Goal: Transaction & Acquisition: Purchase product/service

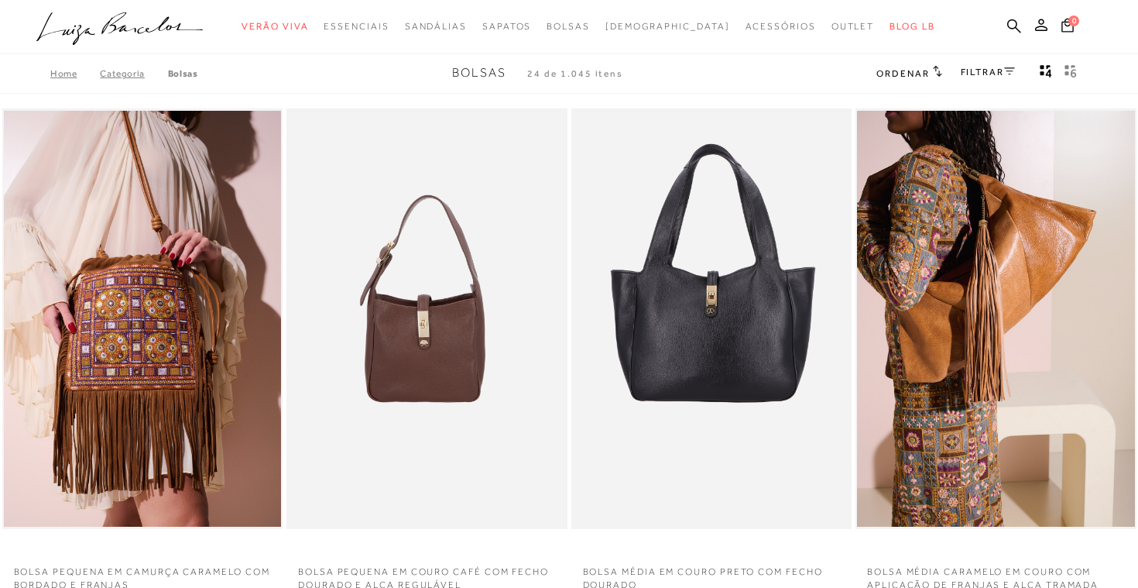
click at [1011, 72] on icon at bounding box center [1009, 71] width 11 height 8
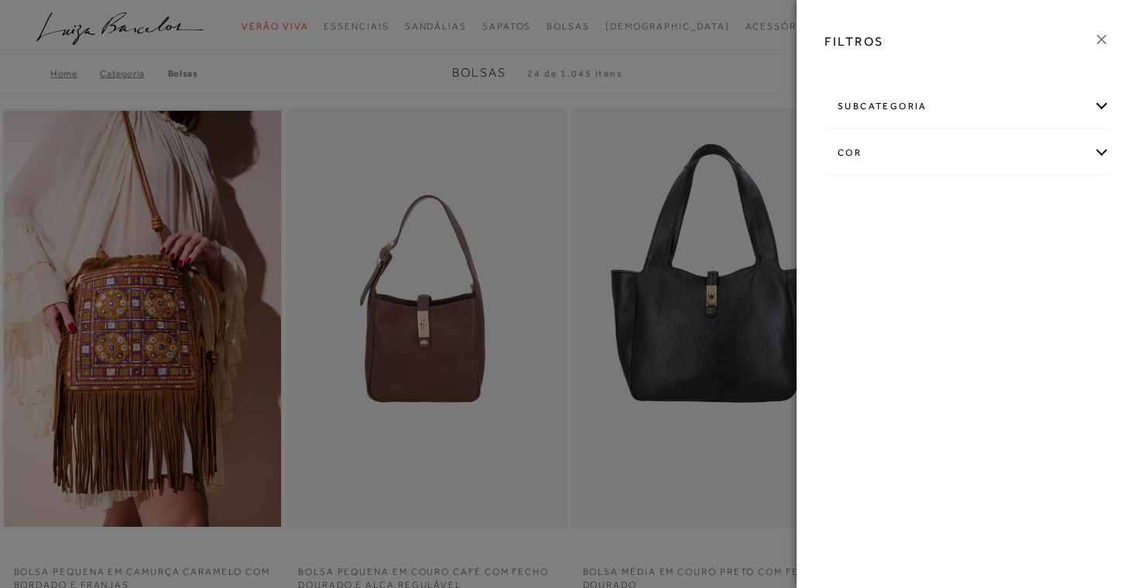
click at [1101, 102] on div "subcategoria" at bounding box center [967, 106] width 284 height 41
click at [987, 149] on span "Tamanho" at bounding box center [974, 148] width 39 height 12
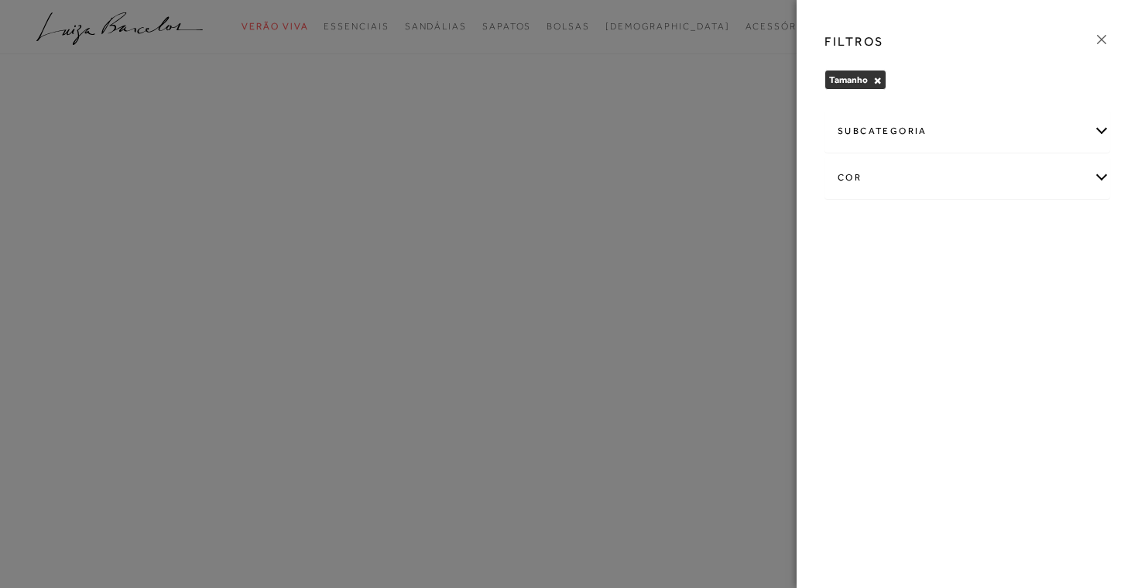
click at [1105, 126] on div "subcategoria" at bounding box center [967, 131] width 284 height 41
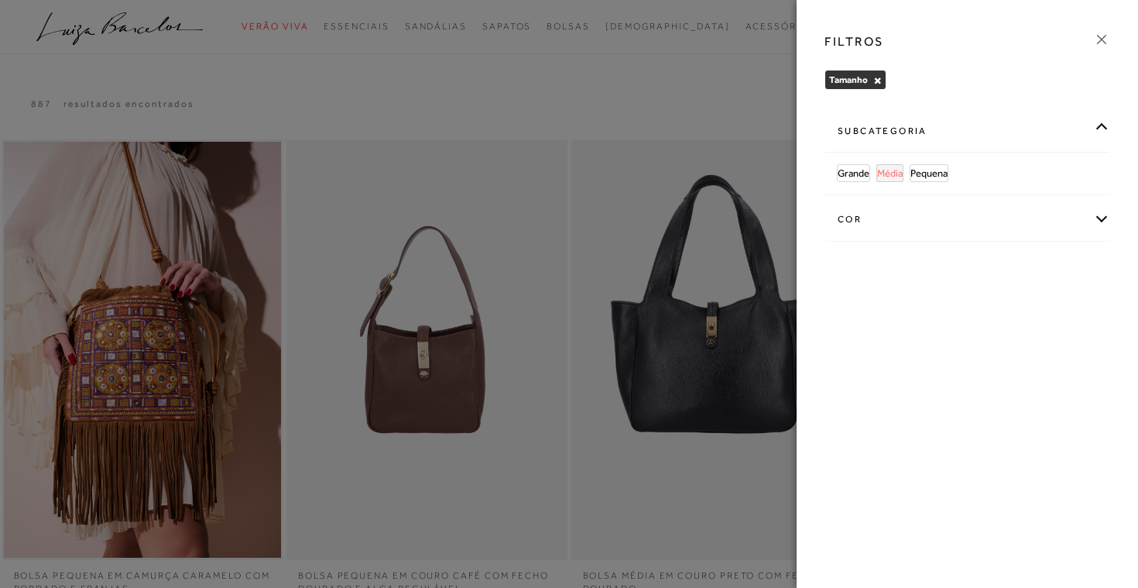
click at [889, 170] on span "Média" at bounding box center [890, 173] width 26 height 12
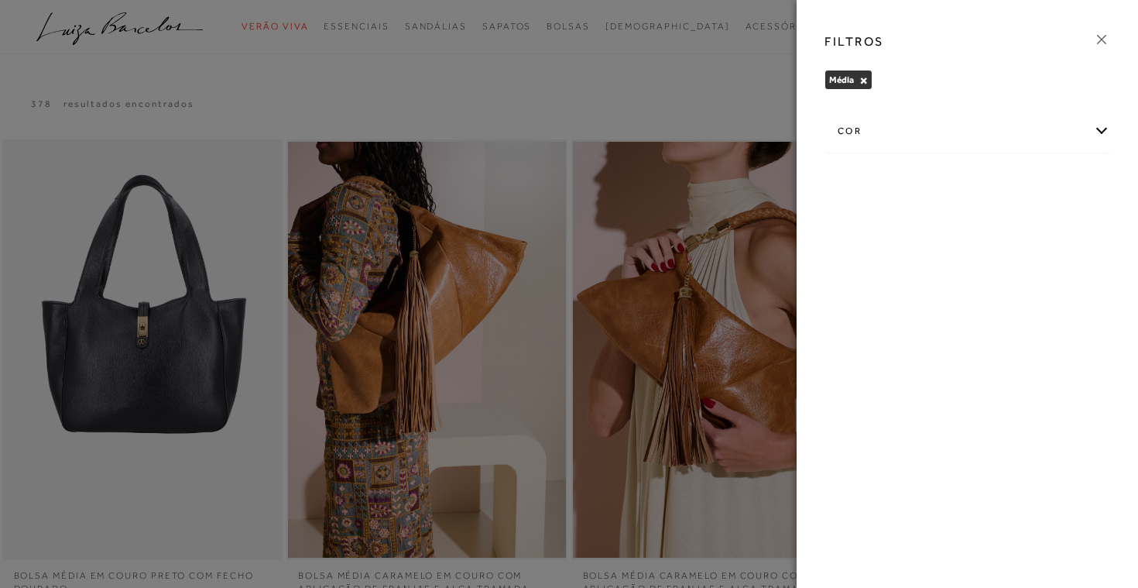
click at [1097, 39] on icon at bounding box center [1101, 39] width 17 height 17
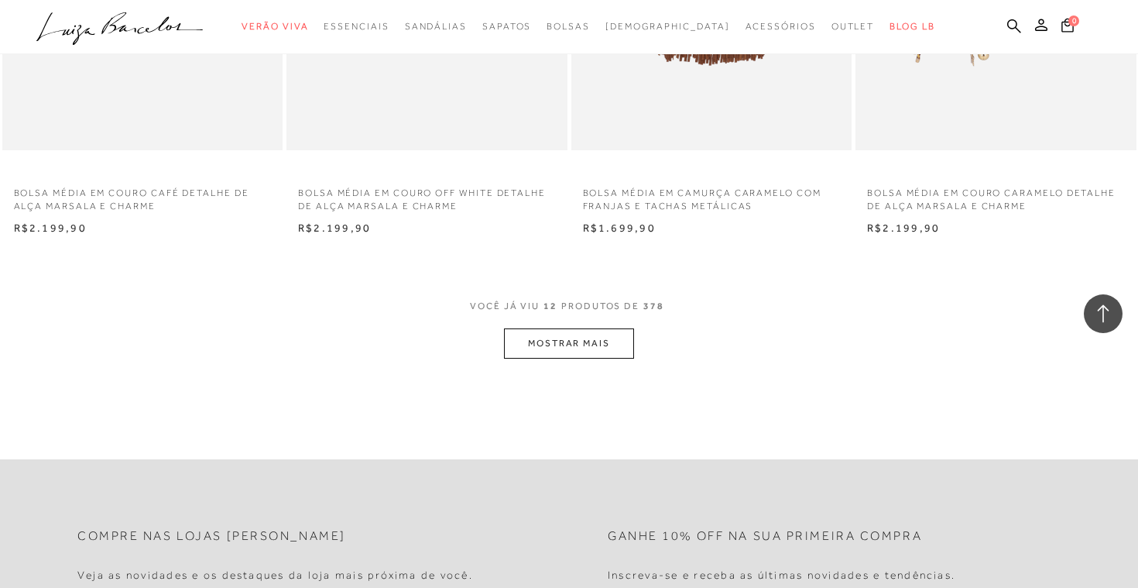
scroll to position [1456, 0]
click at [530, 352] on button "MOSTRAR MAIS" at bounding box center [569, 341] width 130 height 30
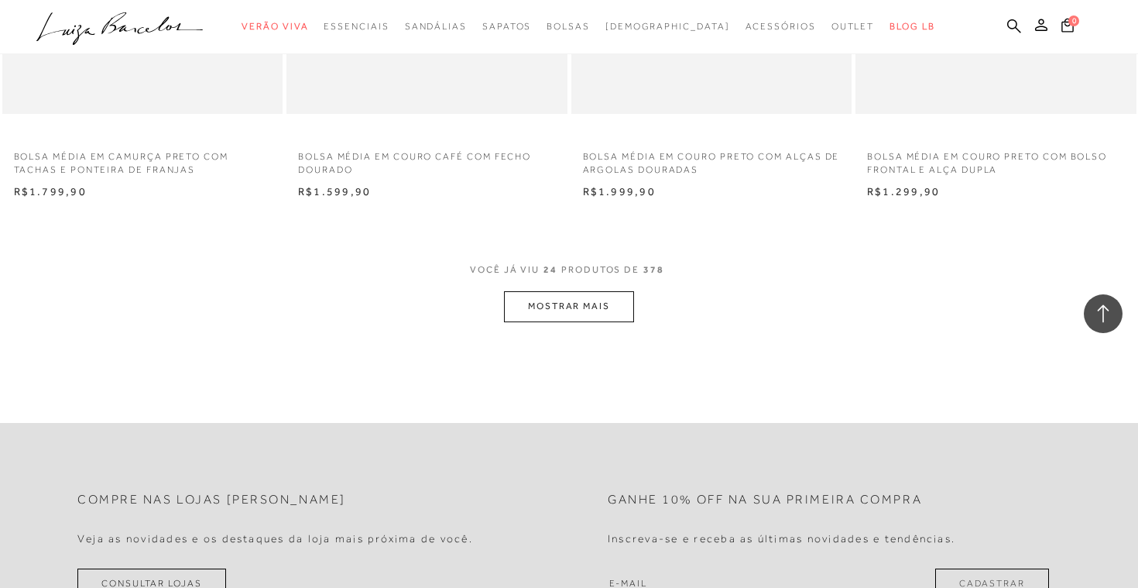
scroll to position [3067, 0]
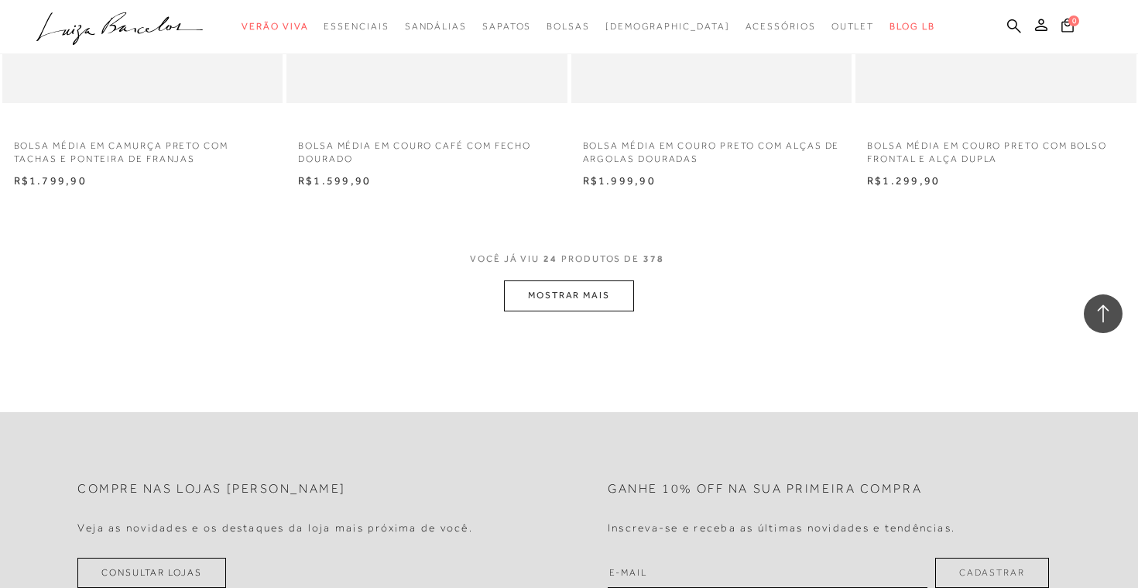
click at [583, 302] on button "MOSTRAR MAIS" at bounding box center [569, 295] width 130 height 30
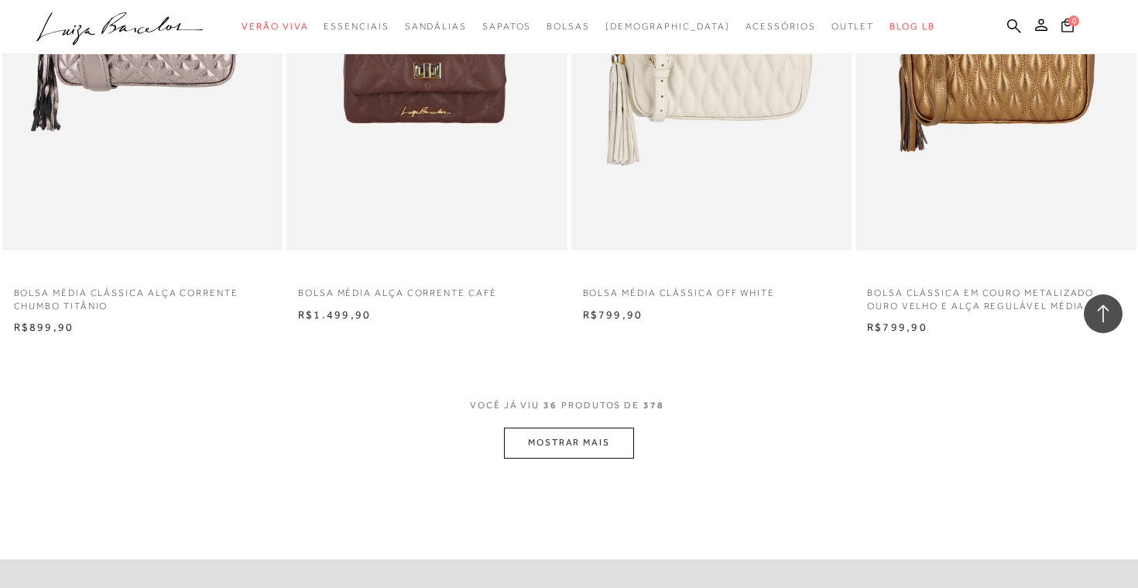
scroll to position [4491, 0]
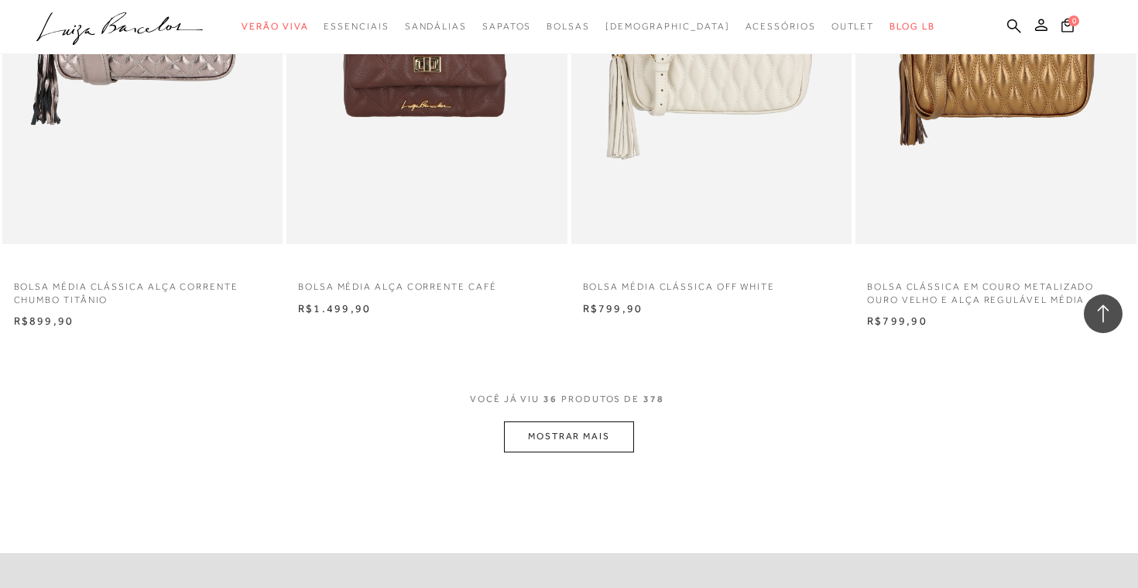
click at [559, 439] on button "MOSTRAR MAIS" at bounding box center [569, 436] width 130 height 30
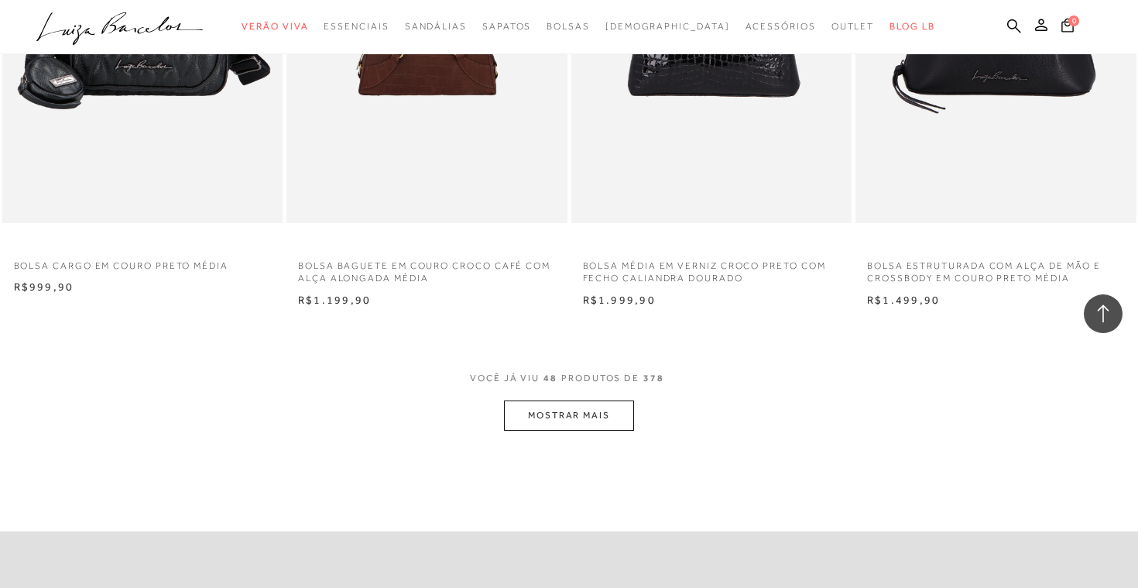
scroll to position [6102, 0]
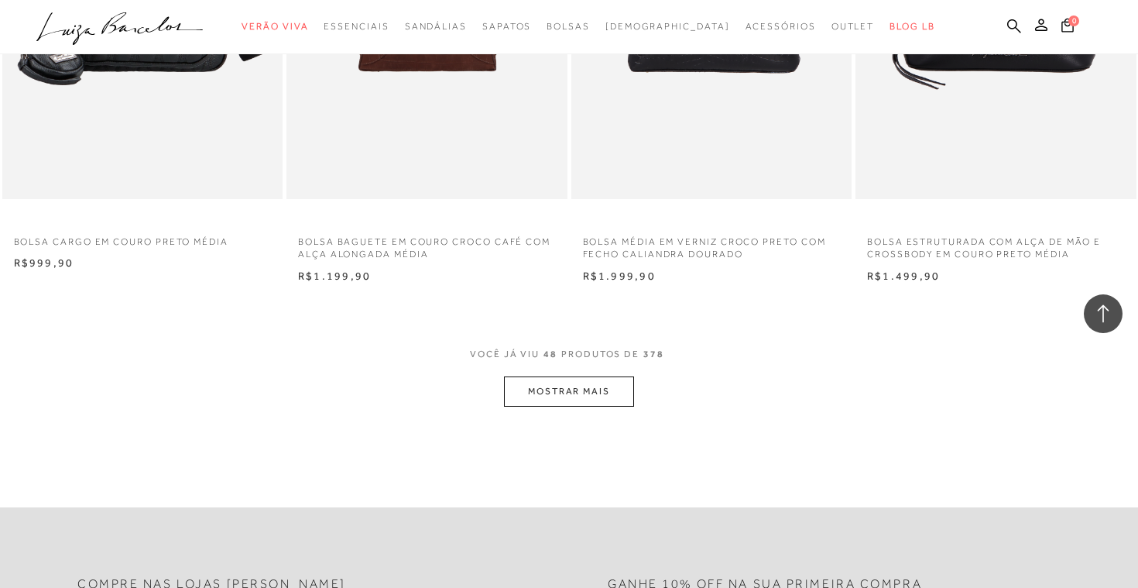
click at [589, 399] on button "MOSTRAR MAIS" at bounding box center [569, 391] width 130 height 30
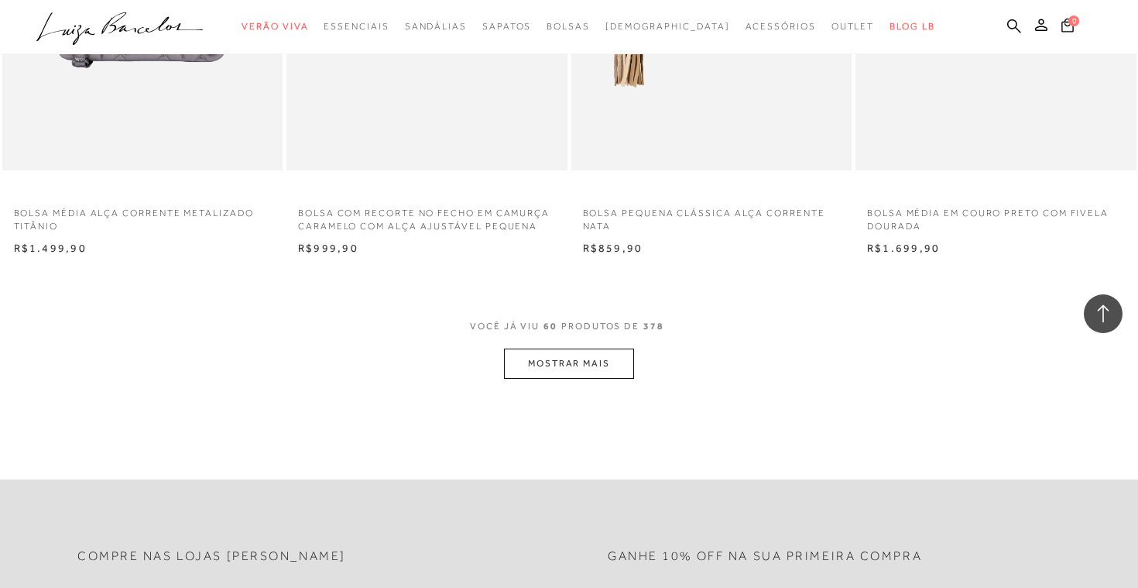
scroll to position [7713, 0]
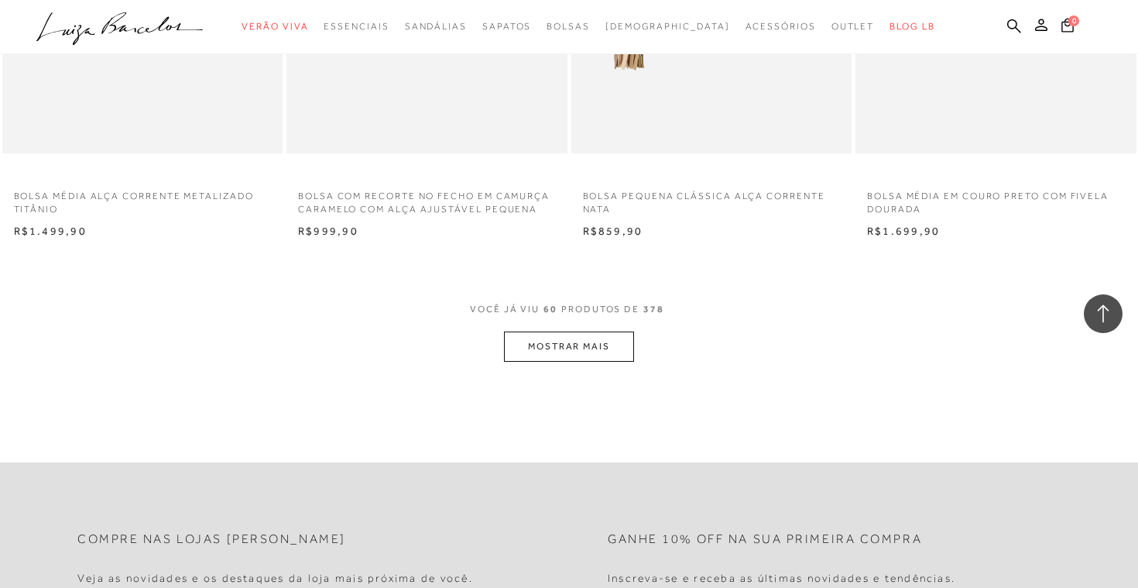
click at [600, 349] on button "MOSTRAR MAIS" at bounding box center [569, 346] width 130 height 30
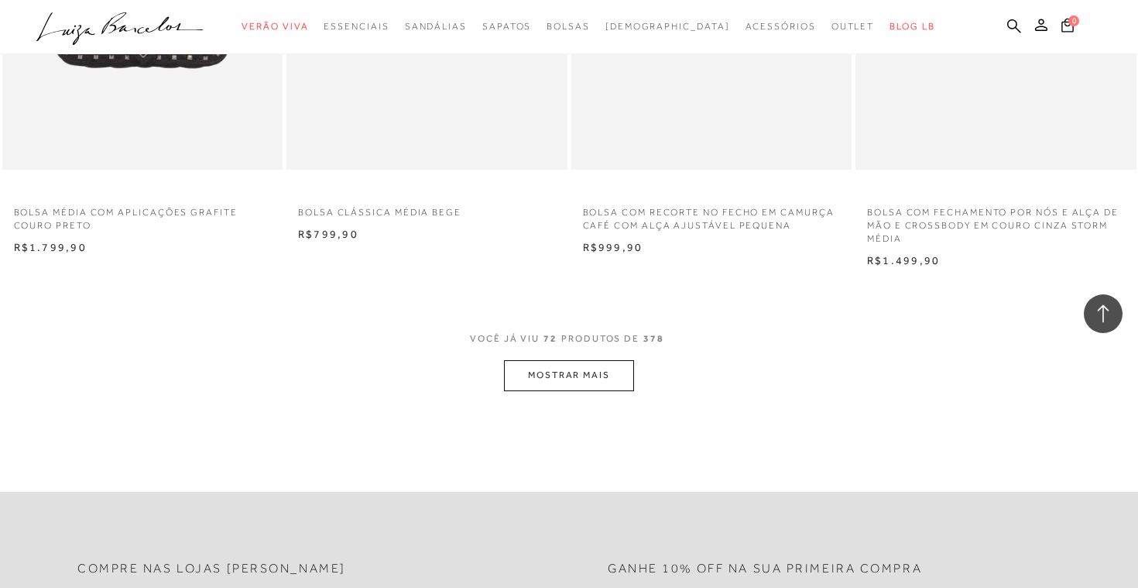
scroll to position [9293, 0]
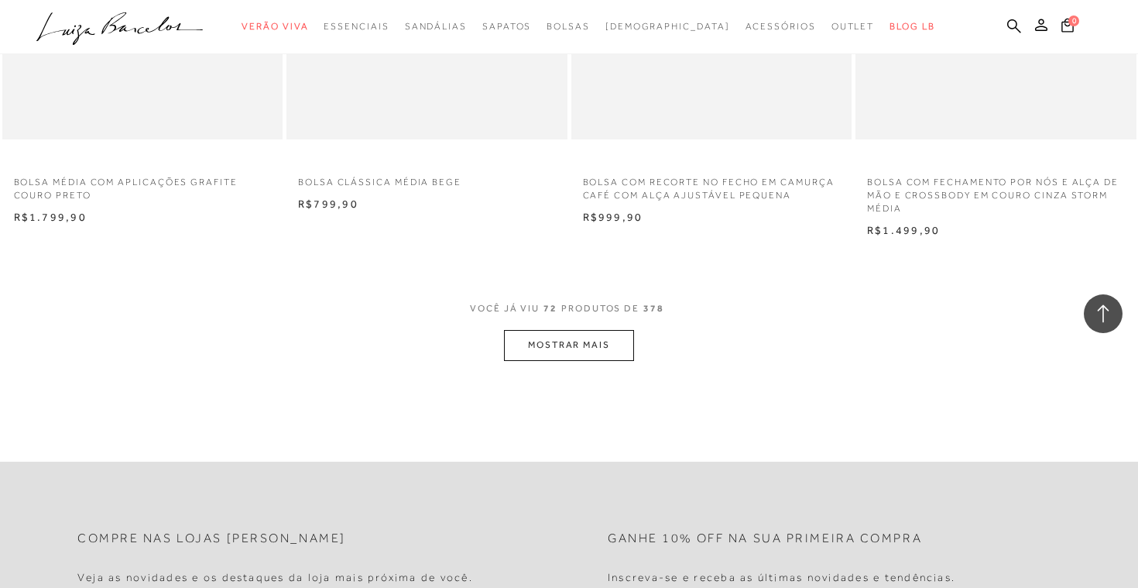
click at [563, 337] on button "MOSTRAR MAIS" at bounding box center [569, 345] width 130 height 30
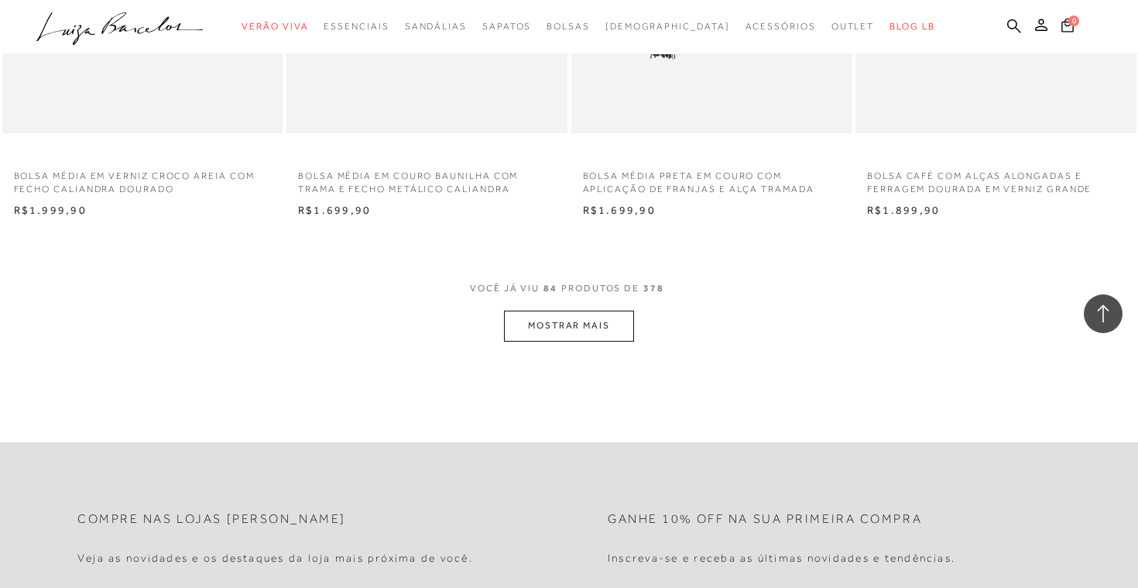
scroll to position [10903, 0]
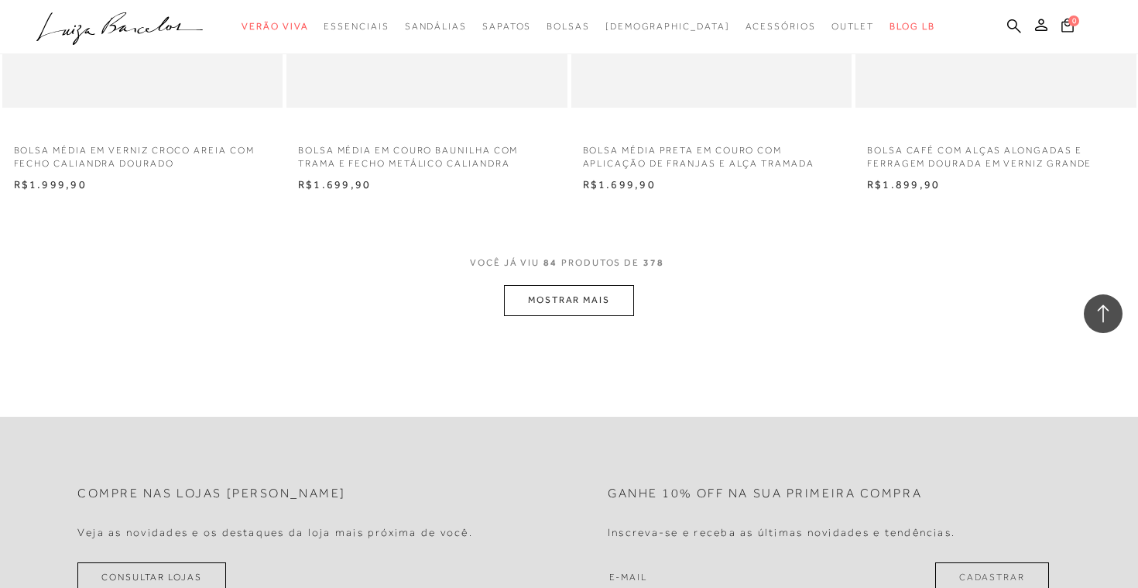
click at [587, 306] on button "MOSTRAR MAIS" at bounding box center [569, 300] width 130 height 30
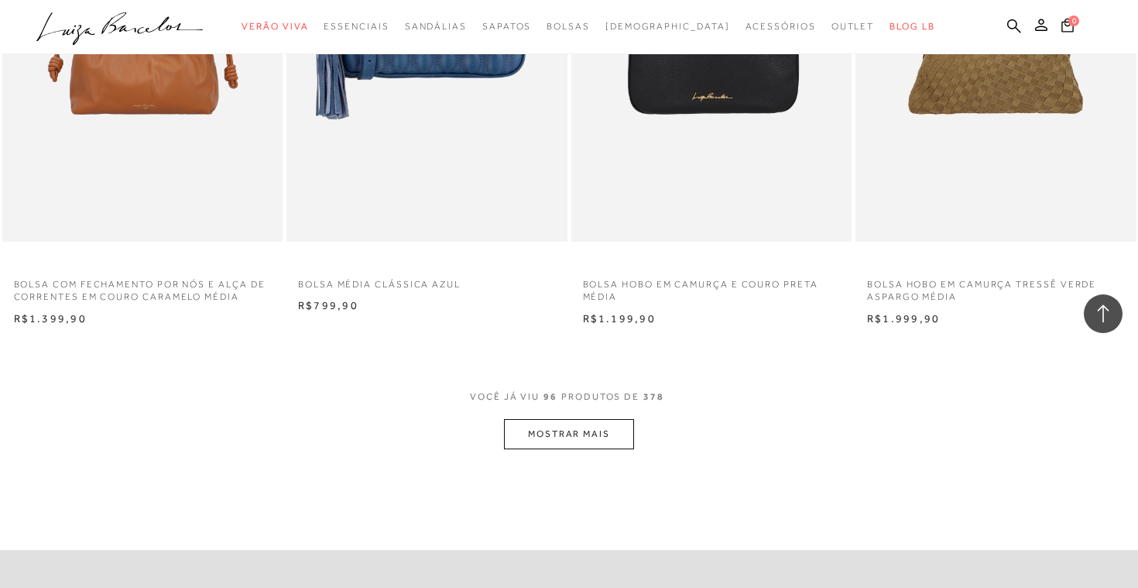
scroll to position [12359, 0]
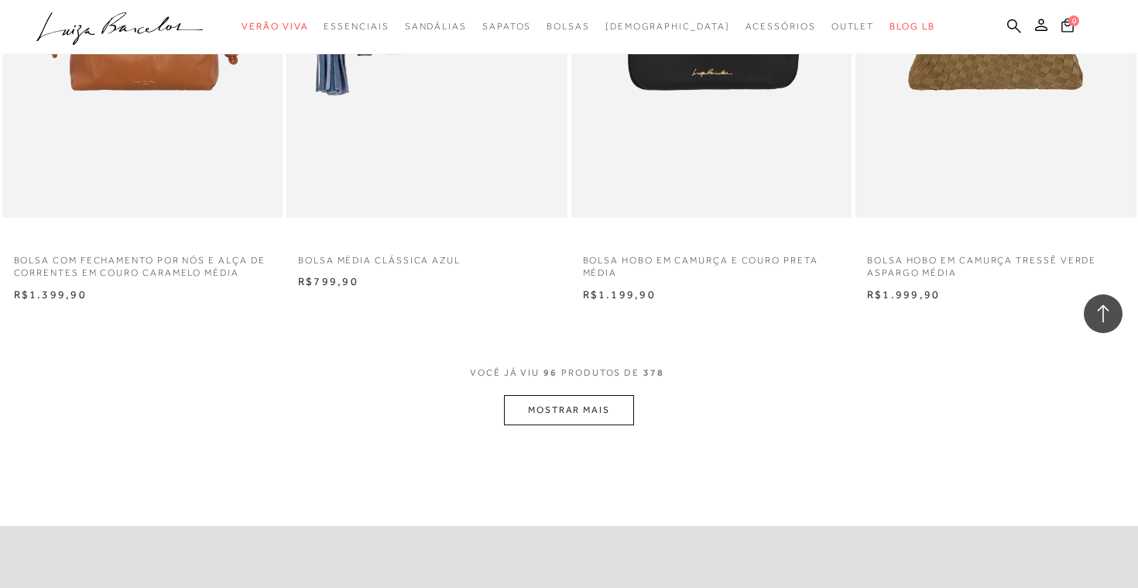
click at [562, 402] on button "MOSTRAR MAIS" at bounding box center [569, 410] width 130 height 30
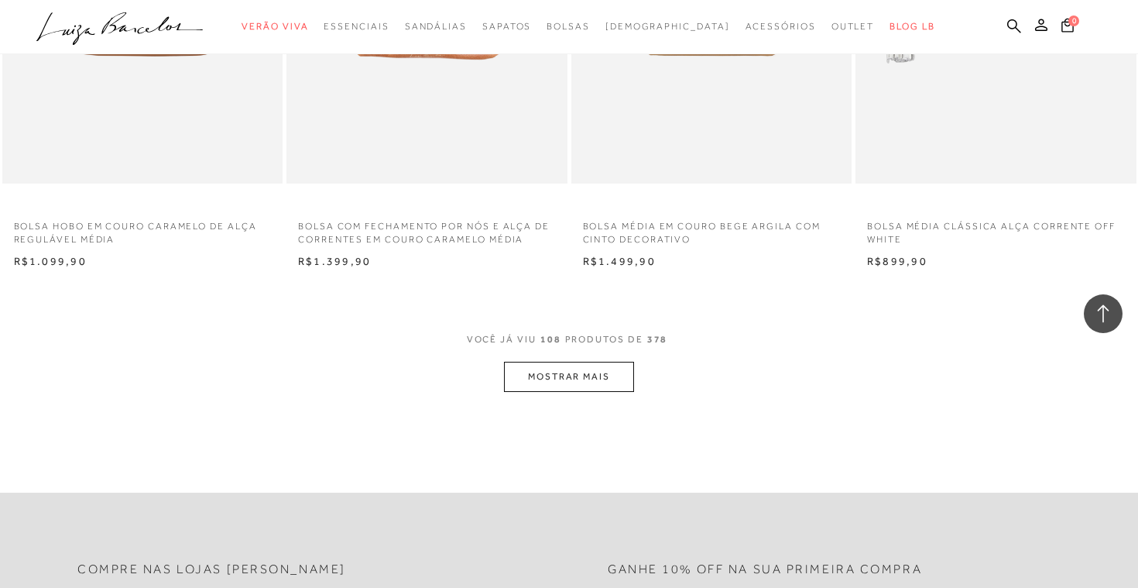
scroll to position [13970, 0]
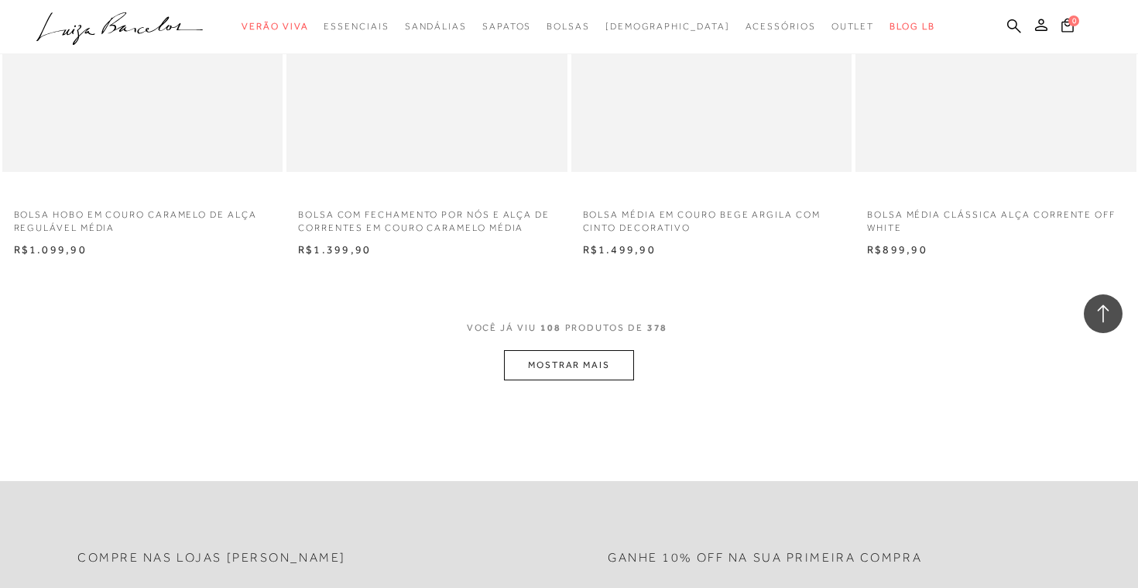
click at [565, 355] on button "MOSTRAR MAIS" at bounding box center [569, 365] width 130 height 30
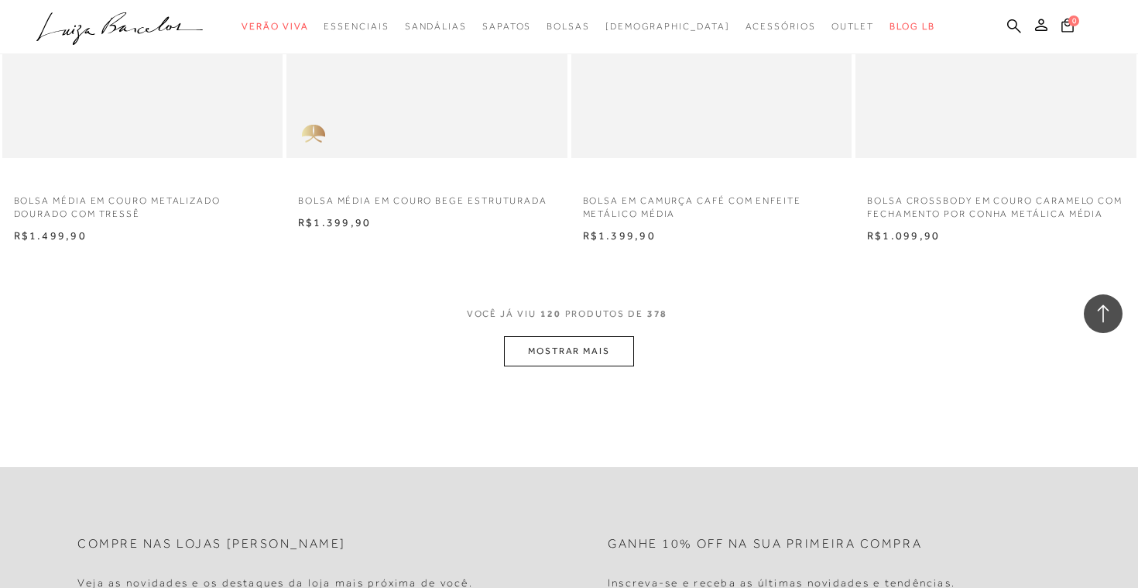
click at [603, 355] on button "MOSTRAR MAIS" at bounding box center [569, 351] width 130 height 30
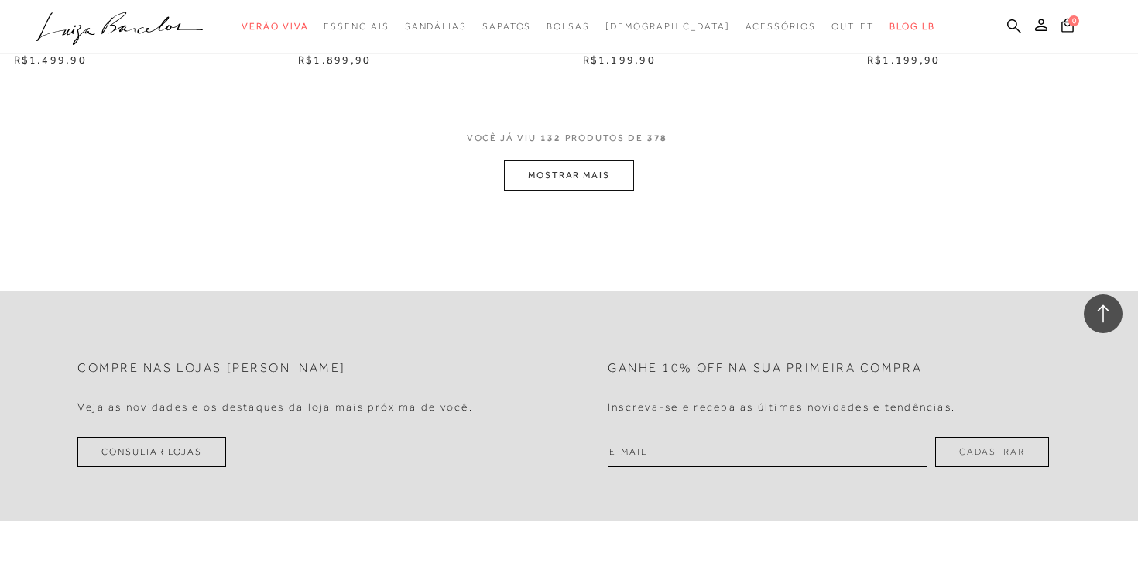
scroll to position [17315, 0]
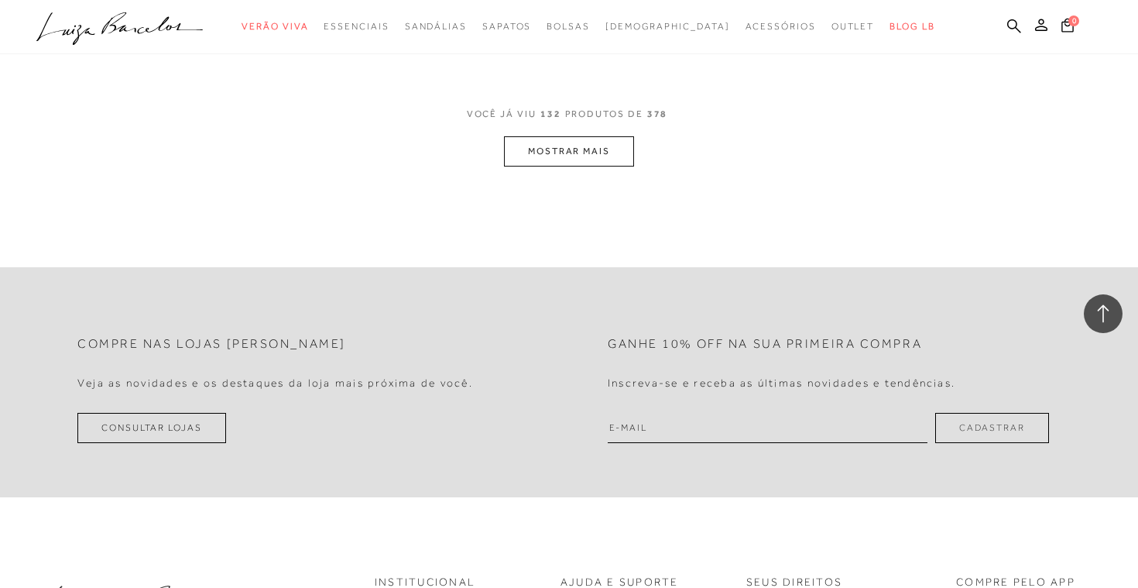
click at [570, 161] on button "MOSTRAR MAIS" at bounding box center [569, 151] width 130 height 30
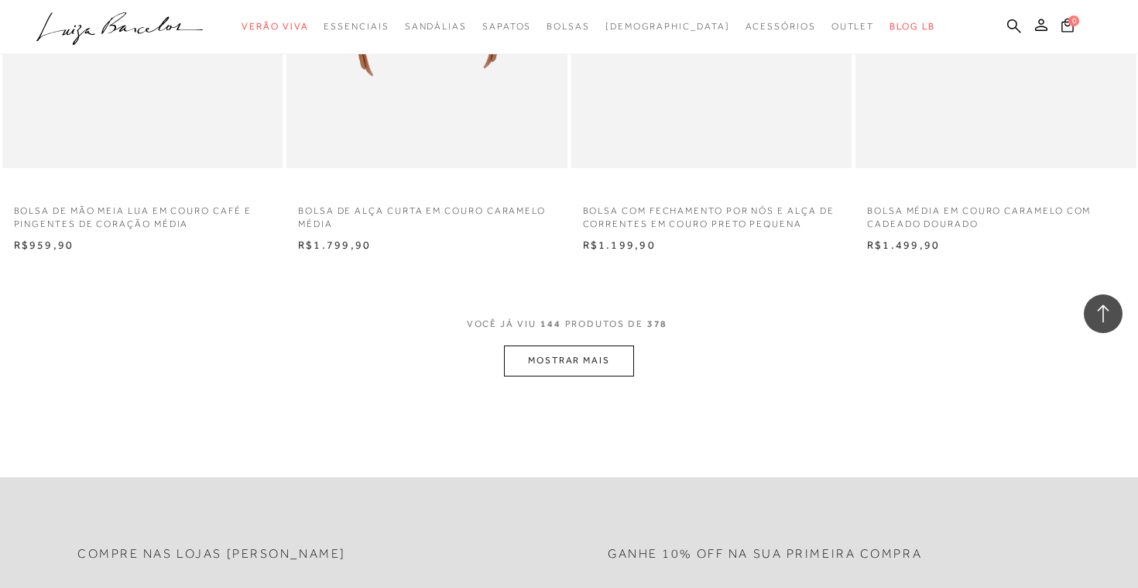
scroll to position [18678, 0]
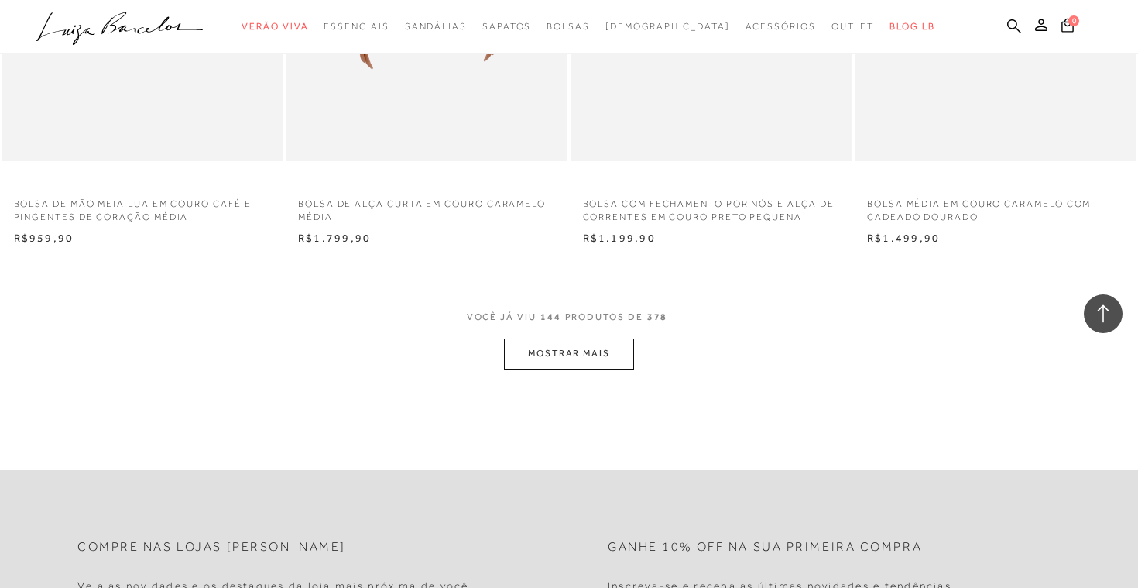
click at [523, 366] on button "MOSTRAR MAIS" at bounding box center [569, 353] width 130 height 30
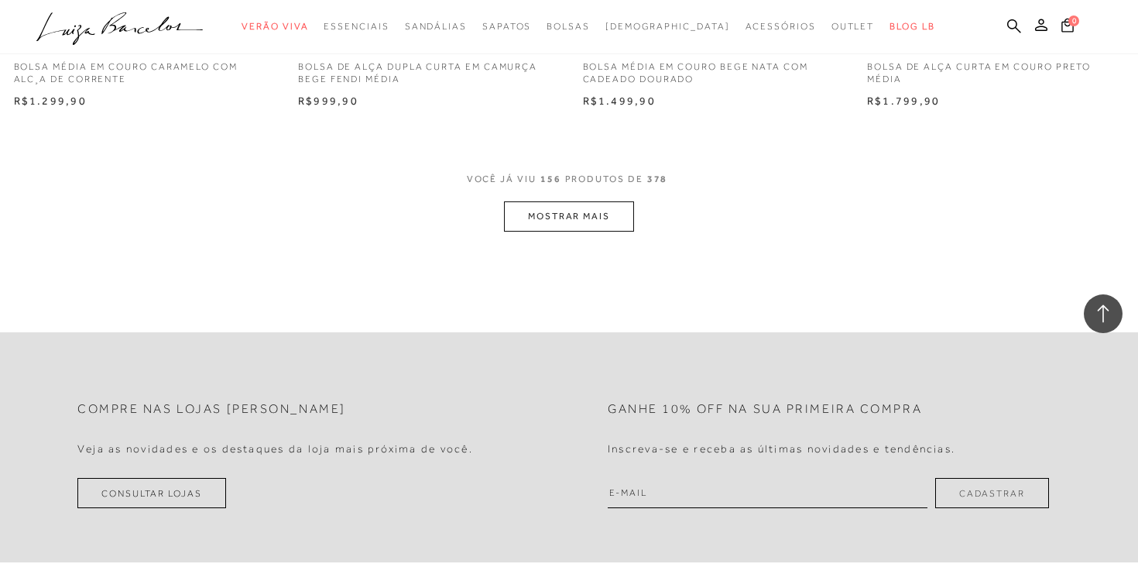
scroll to position [20382, 0]
click at [553, 231] on button "MOSTRAR MAIS" at bounding box center [569, 216] width 130 height 30
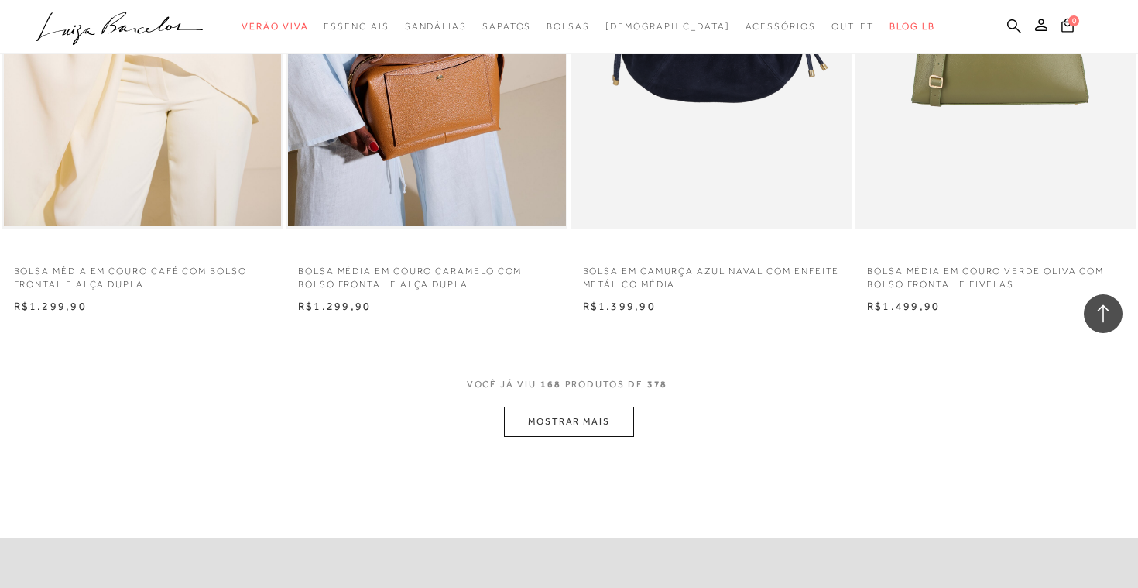
scroll to position [21744, 0]
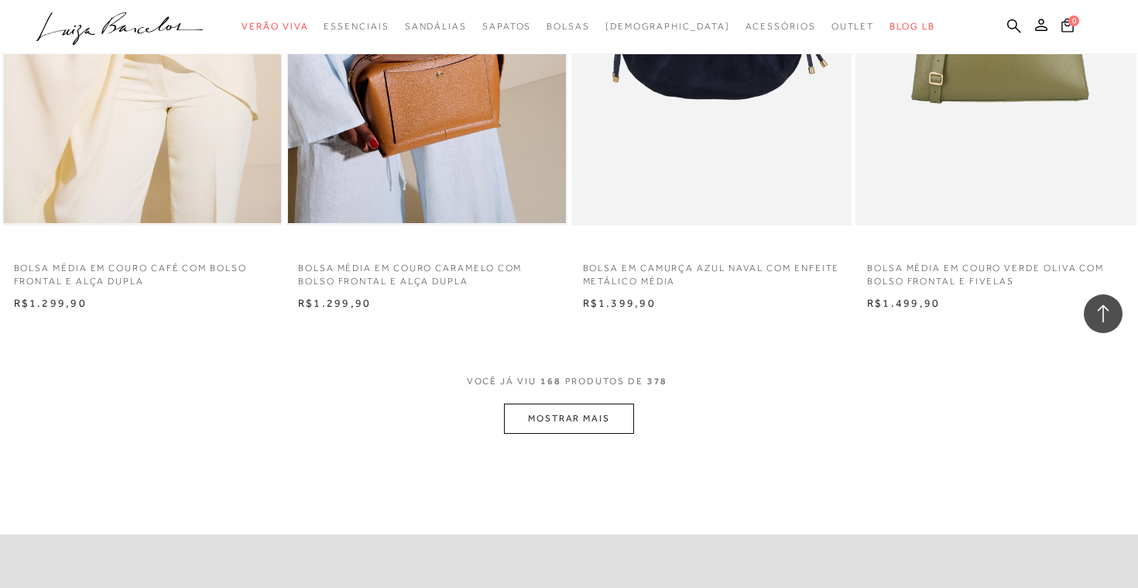
click at [578, 424] on button "MOSTRAR MAIS" at bounding box center [569, 418] width 130 height 30
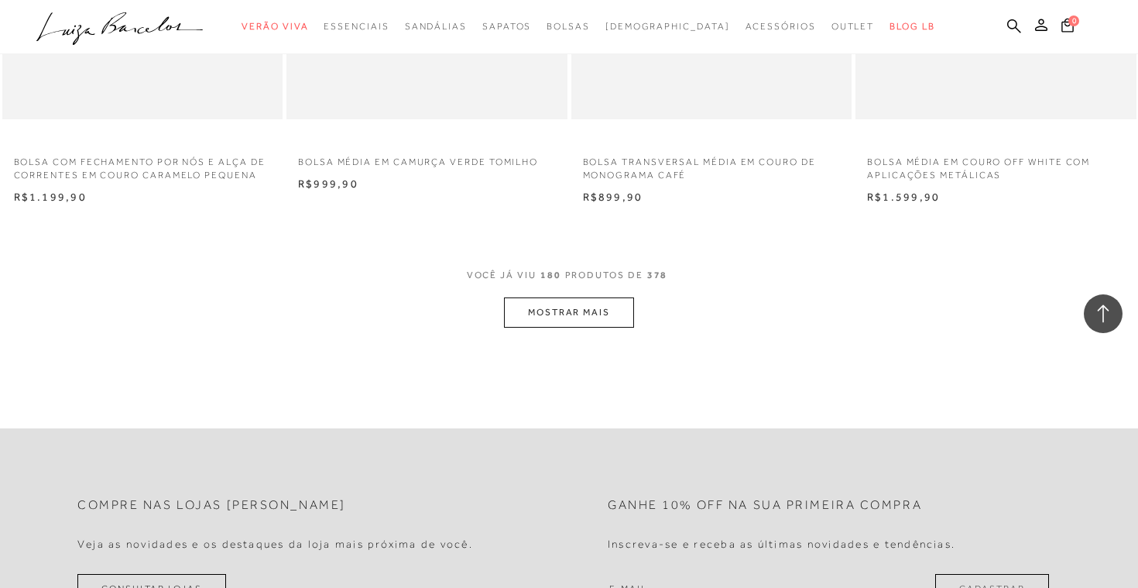
scroll to position [23417, 0]
click at [601, 324] on button "MOSTRAR MAIS" at bounding box center [569, 312] width 130 height 30
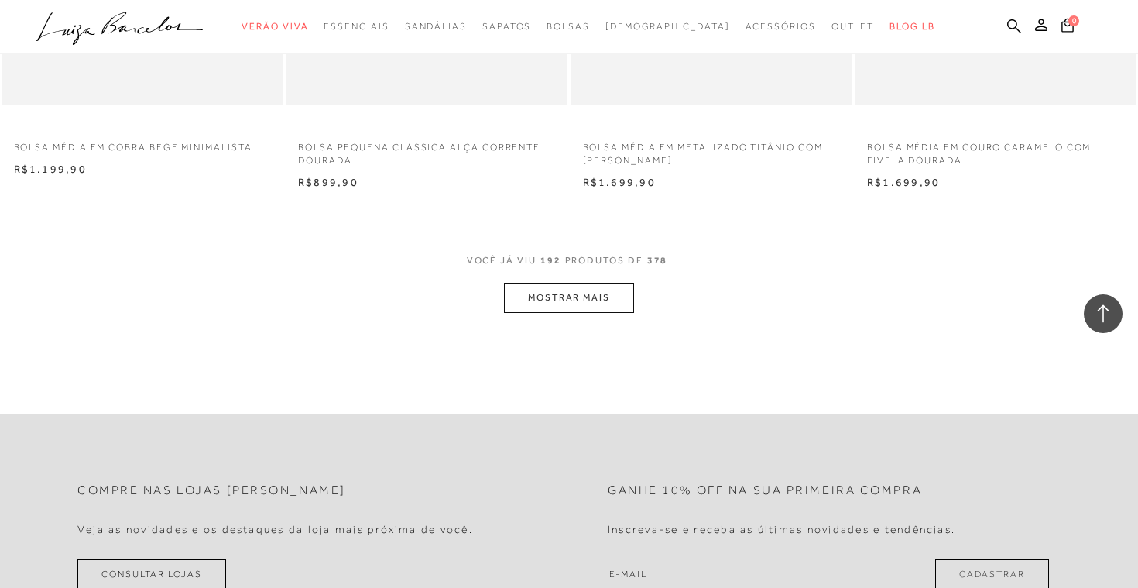
click at [571, 297] on button "MOSTRAR MAIS" at bounding box center [569, 298] width 130 height 30
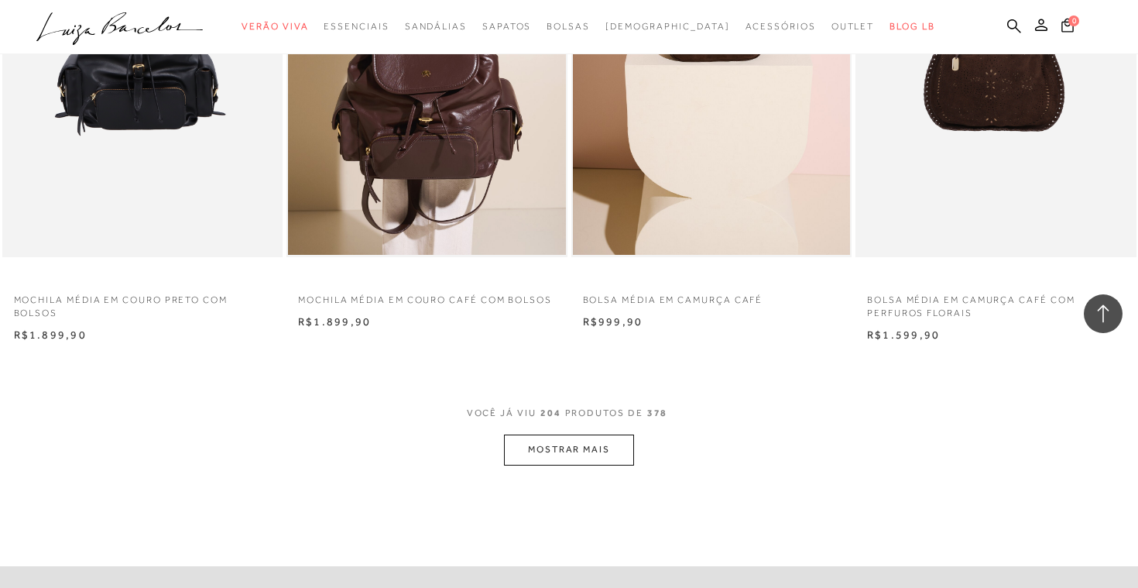
scroll to position [26484, 0]
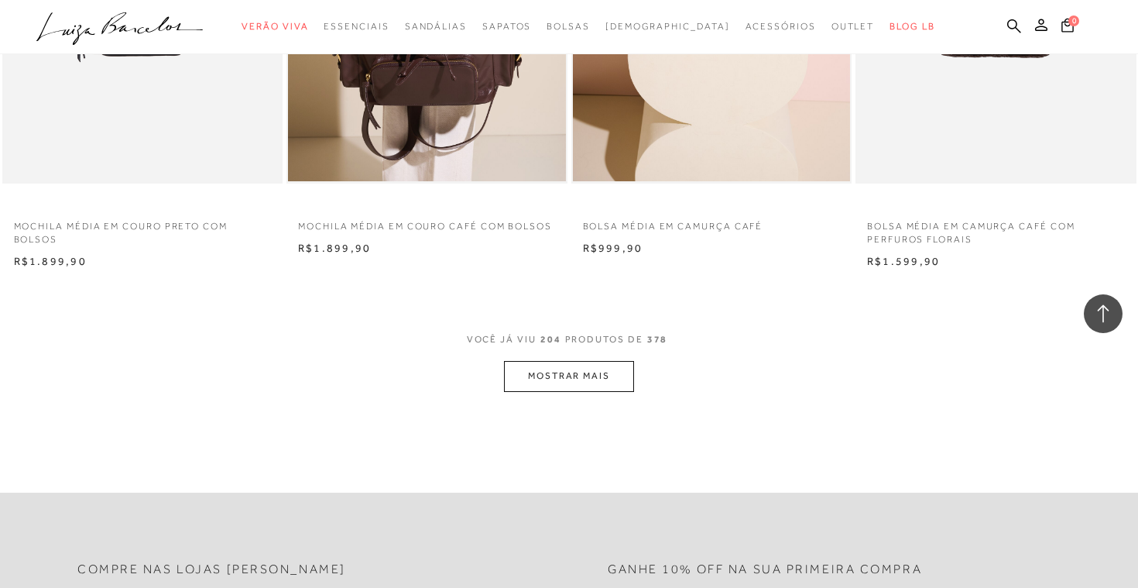
click at [551, 391] on button "MOSTRAR MAIS" at bounding box center [569, 376] width 130 height 30
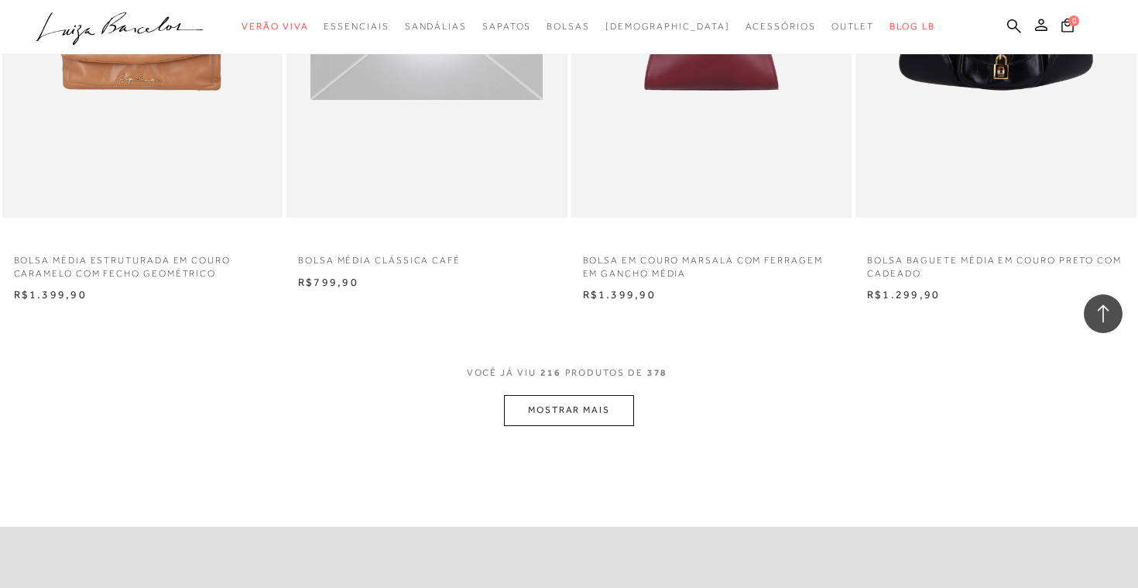
scroll to position [28032, 0]
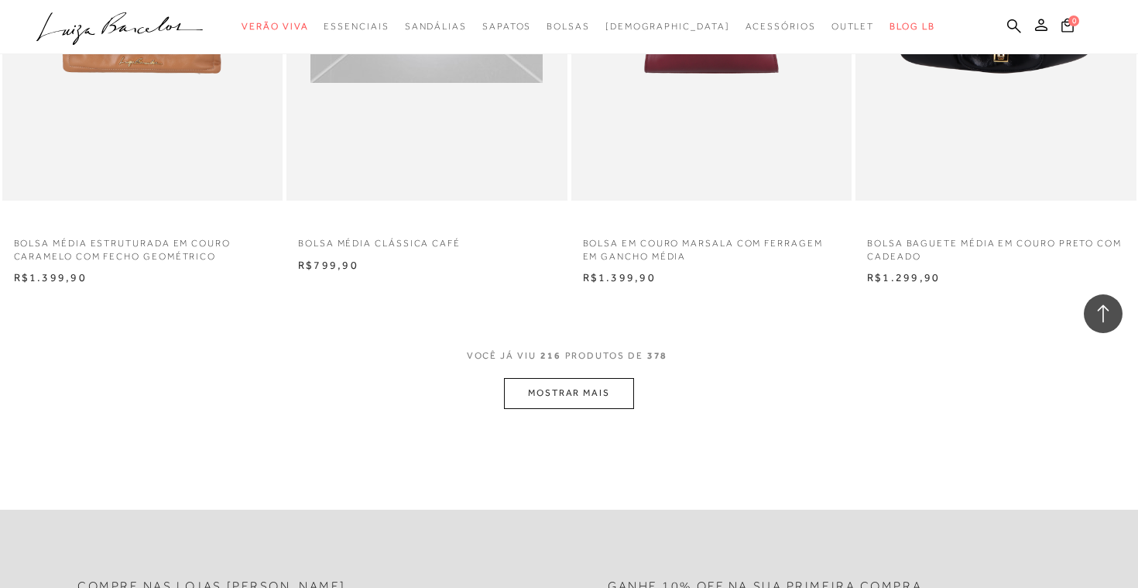
click at [592, 400] on button "MOSTRAR MAIS" at bounding box center [569, 393] width 130 height 30
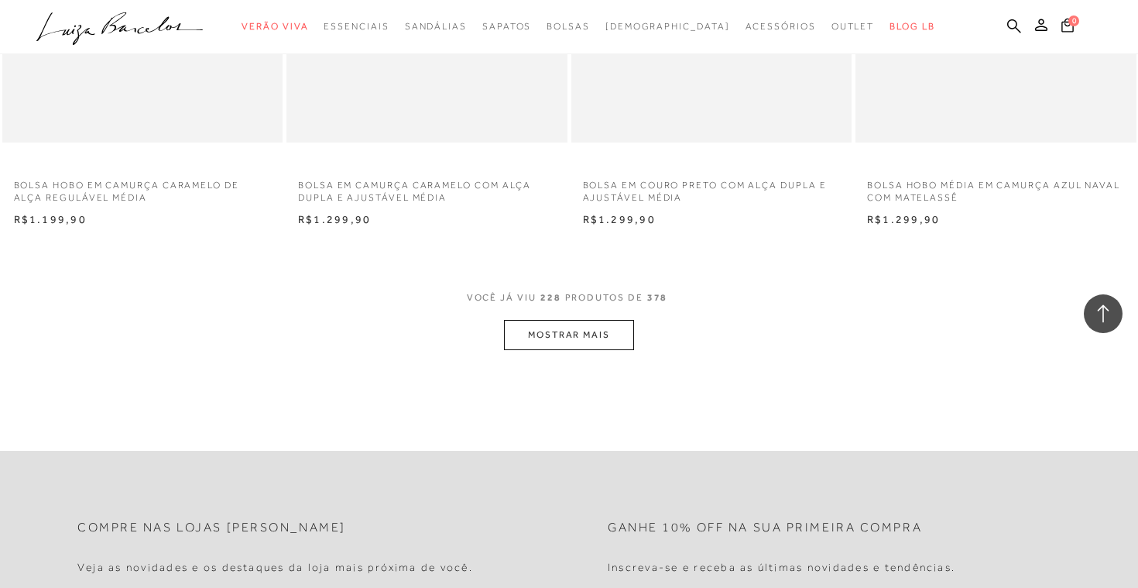
scroll to position [29674, 0]
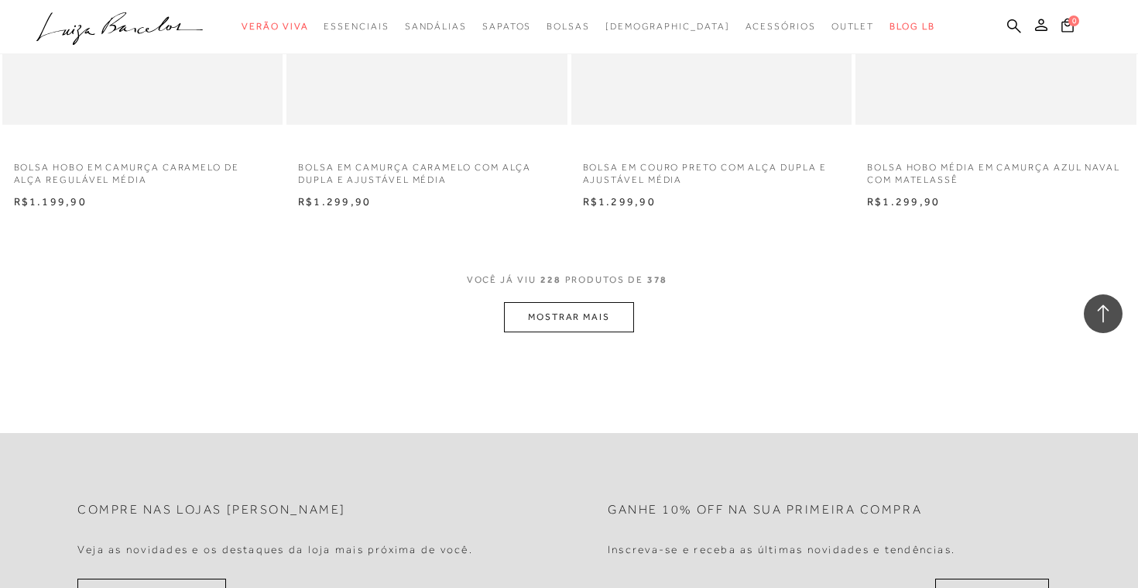
click at [600, 327] on button "MOSTRAR MAIS" at bounding box center [569, 317] width 130 height 30
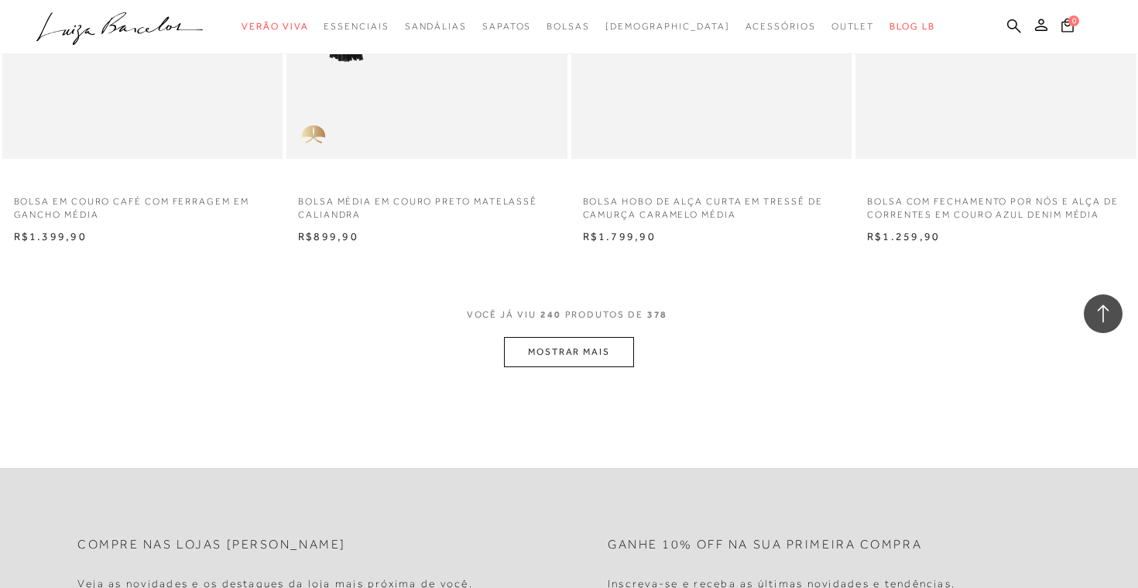
scroll to position [31223, 0]
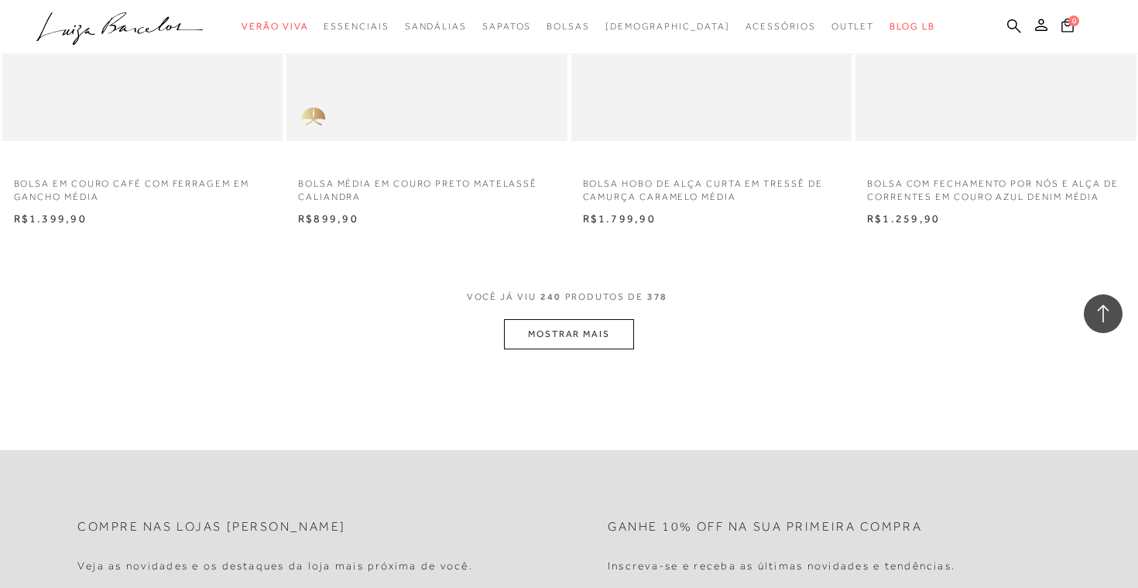
click at [533, 348] on button "MOSTRAR MAIS" at bounding box center [569, 334] width 130 height 30
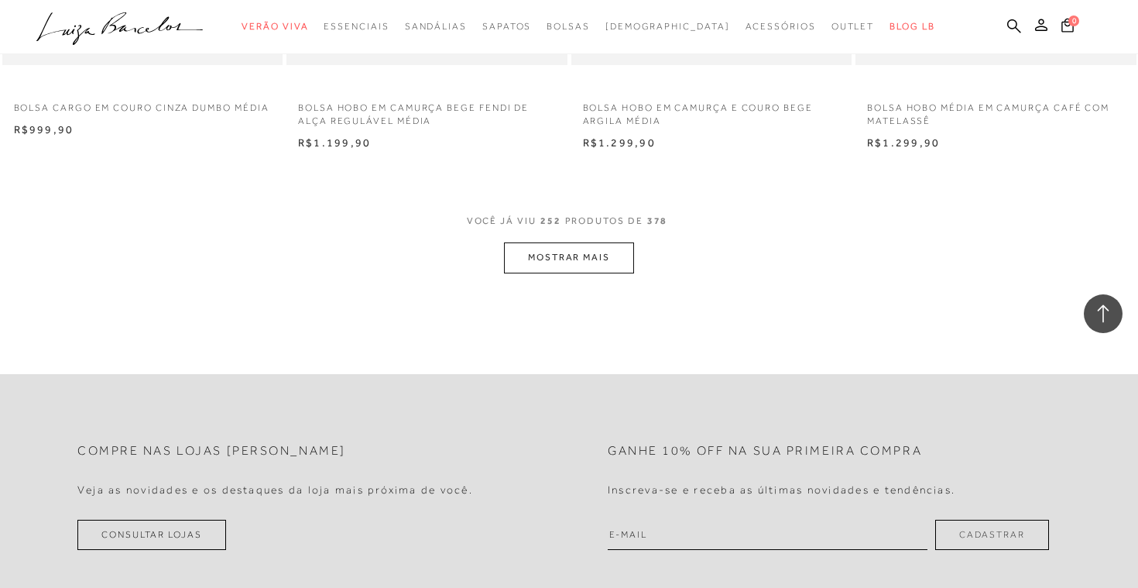
scroll to position [32896, 0]
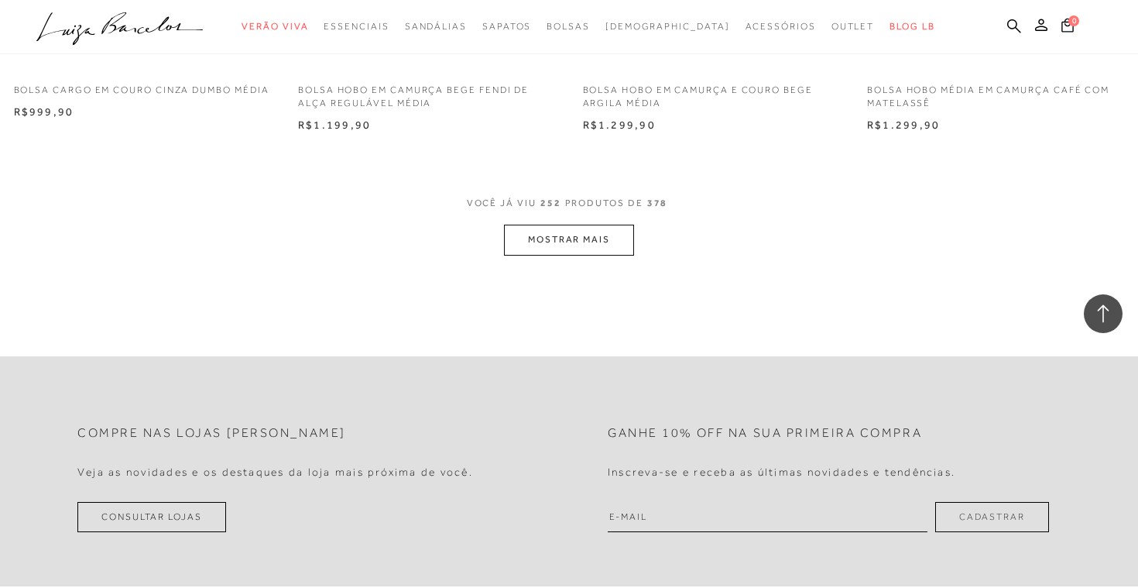
click at [578, 255] on button "MOSTRAR MAIS" at bounding box center [569, 240] width 130 height 30
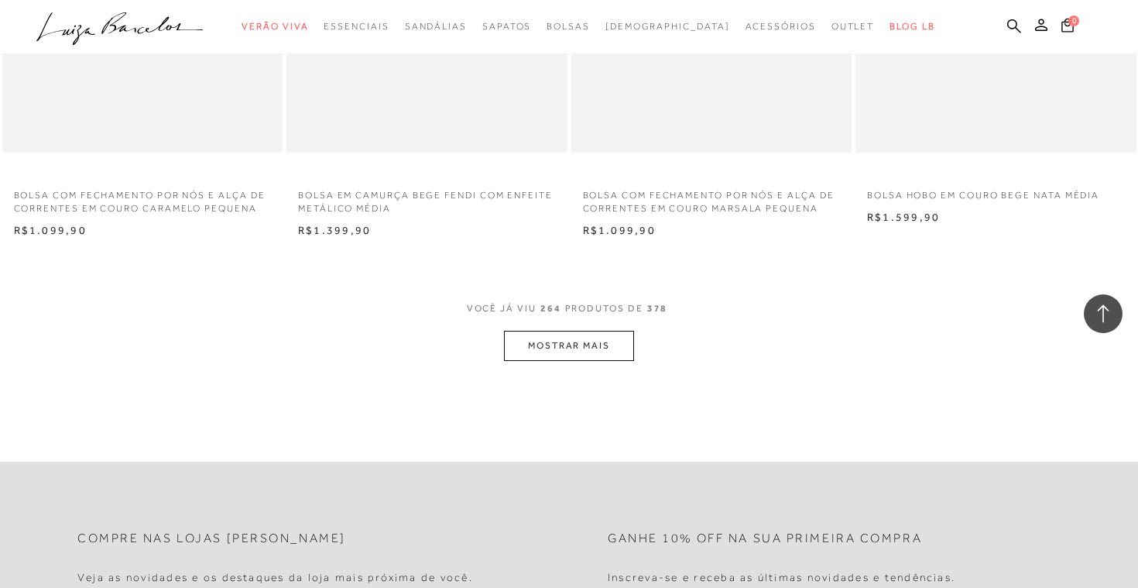
scroll to position [34382, 0]
click at [603, 356] on button "MOSTRAR MAIS" at bounding box center [569, 345] width 130 height 30
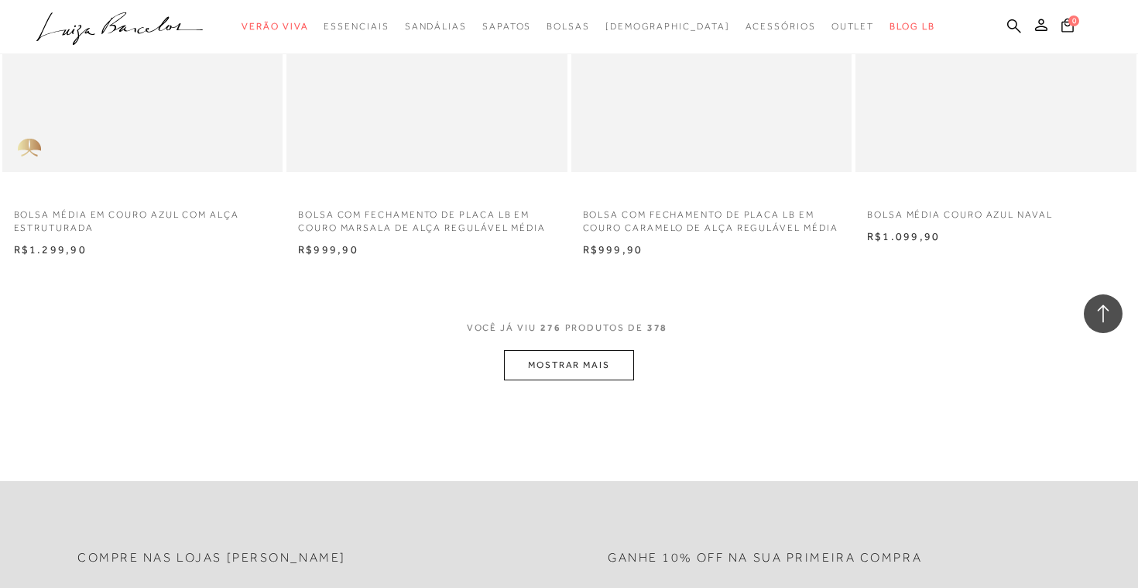
scroll to position [35931, 0]
click at [602, 372] on button "MOSTRAR MAIS" at bounding box center [569, 362] width 130 height 30
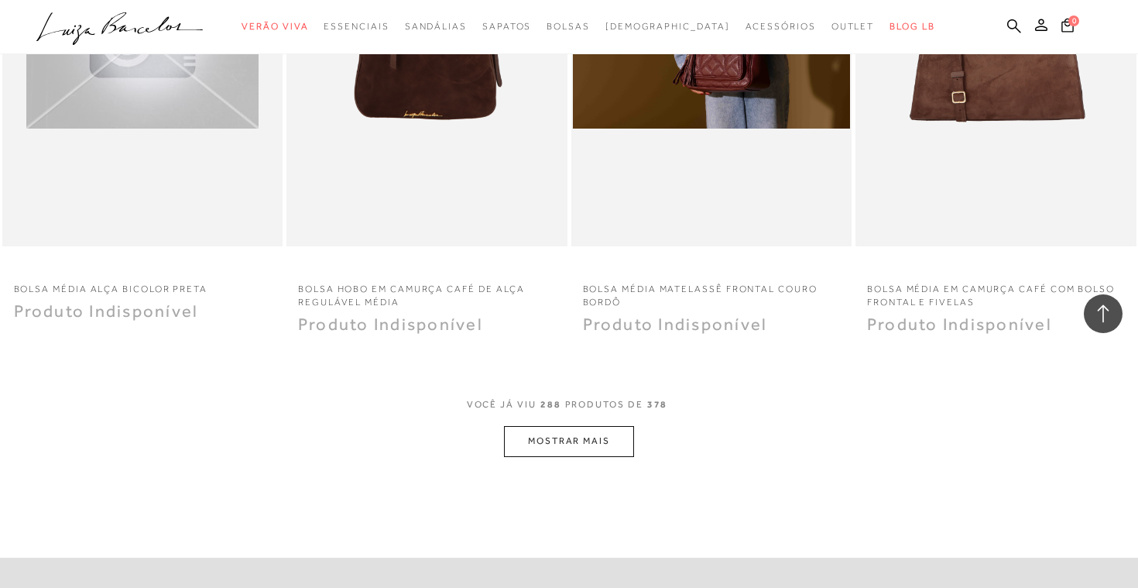
scroll to position [37480, 0]
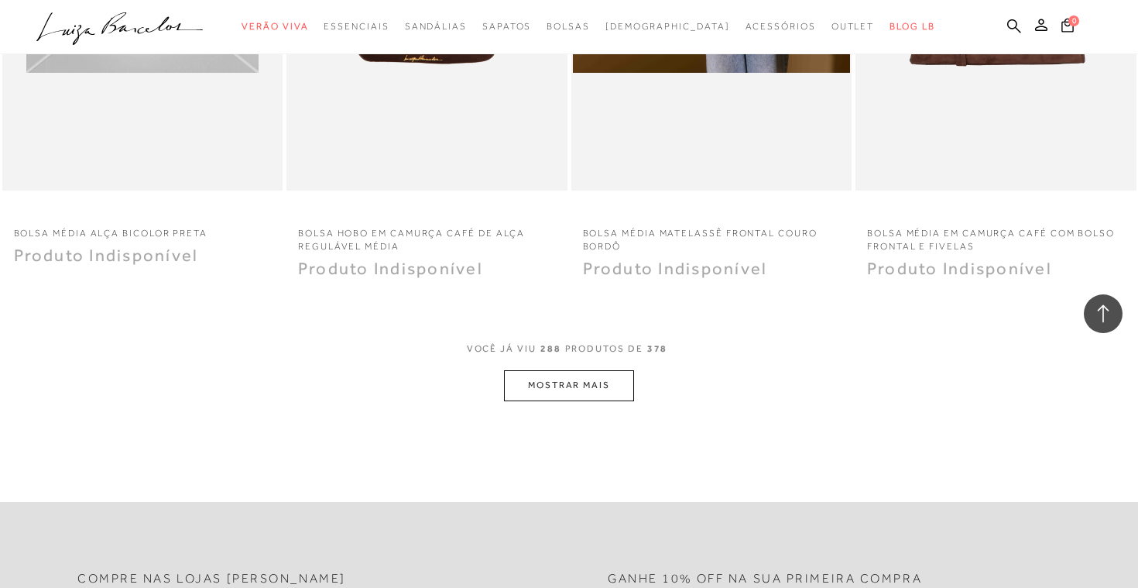
click at [593, 400] on button "MOSTRAR MAIS" at bounding box center [569, 385] width 130 height 30
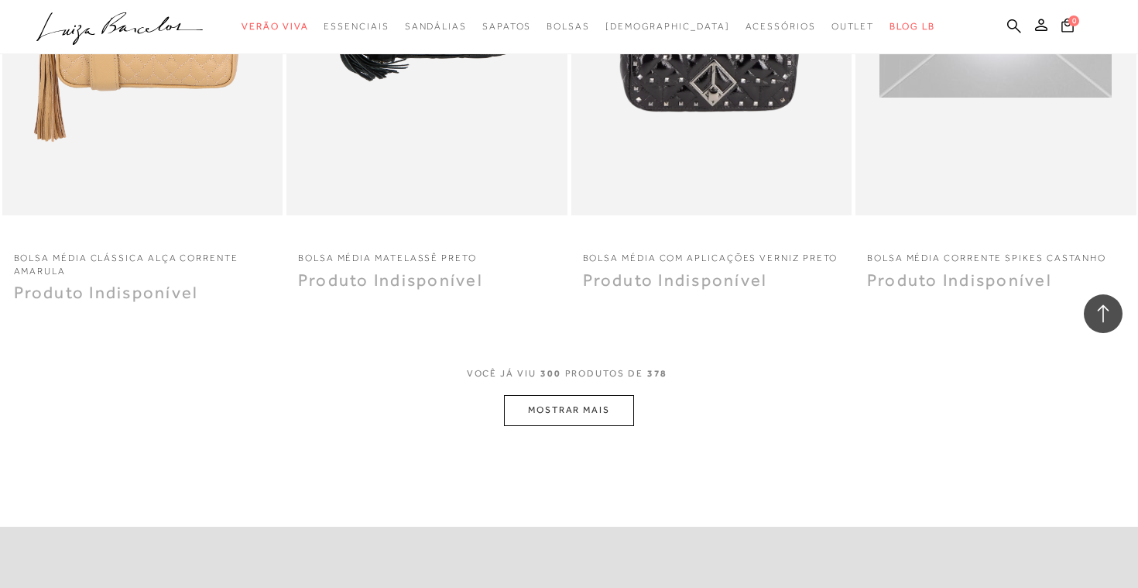
scroll to position [39029, 0]
click at [569, 424] on button "MOSTRAR MAIS" at bounding box center [569, 409] width 130 height 30
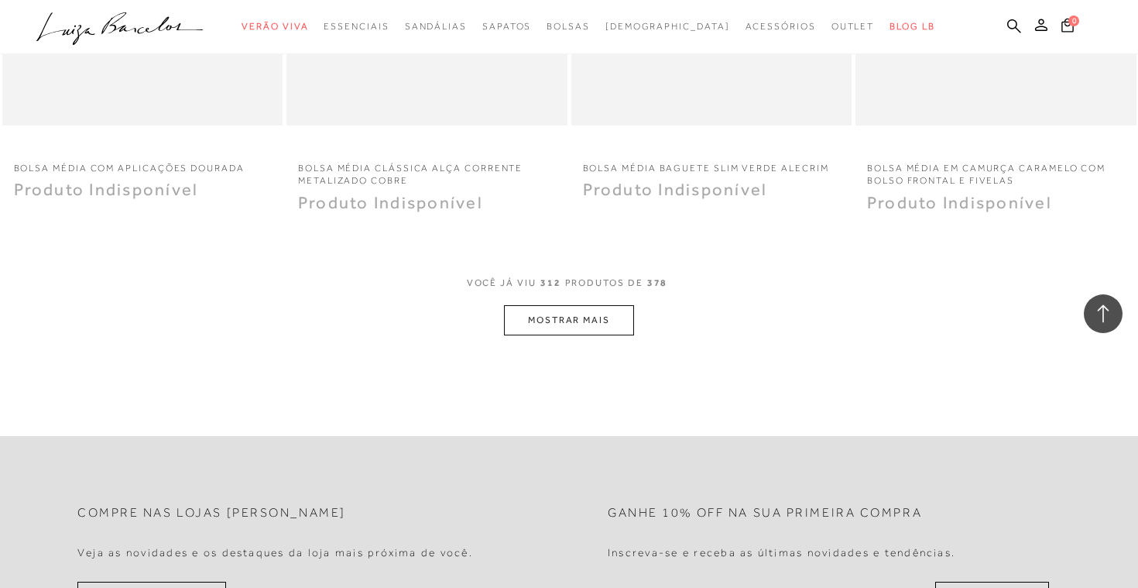
scroll to position [40701, 0]
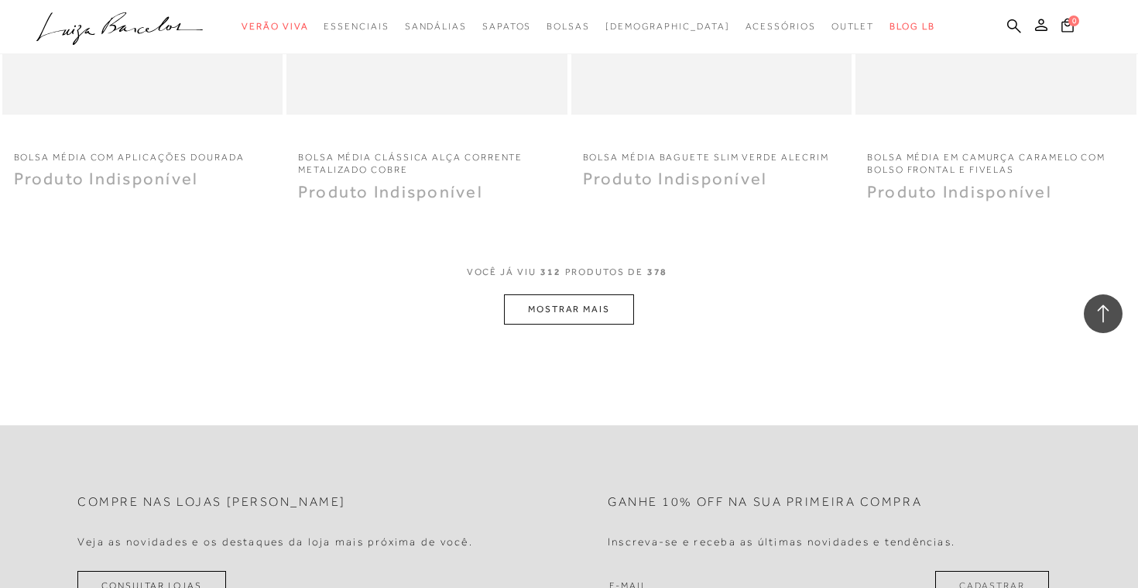
click at [566, 324] on button "MOSTRAR MAIS" at bounding box center [569, 309] width 130 height 30
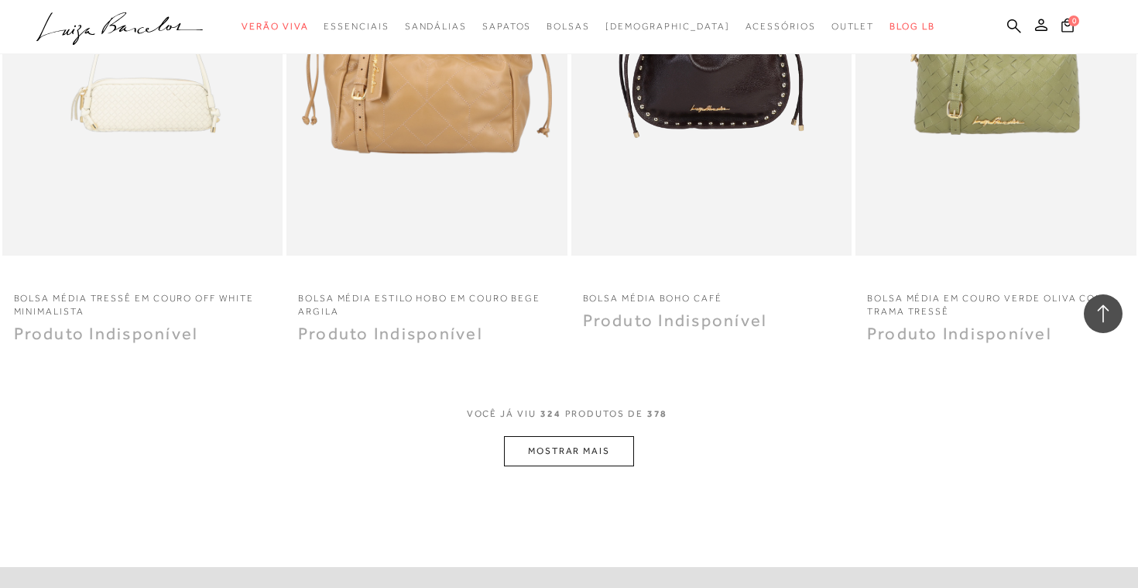
scroll to position [42188, 0]
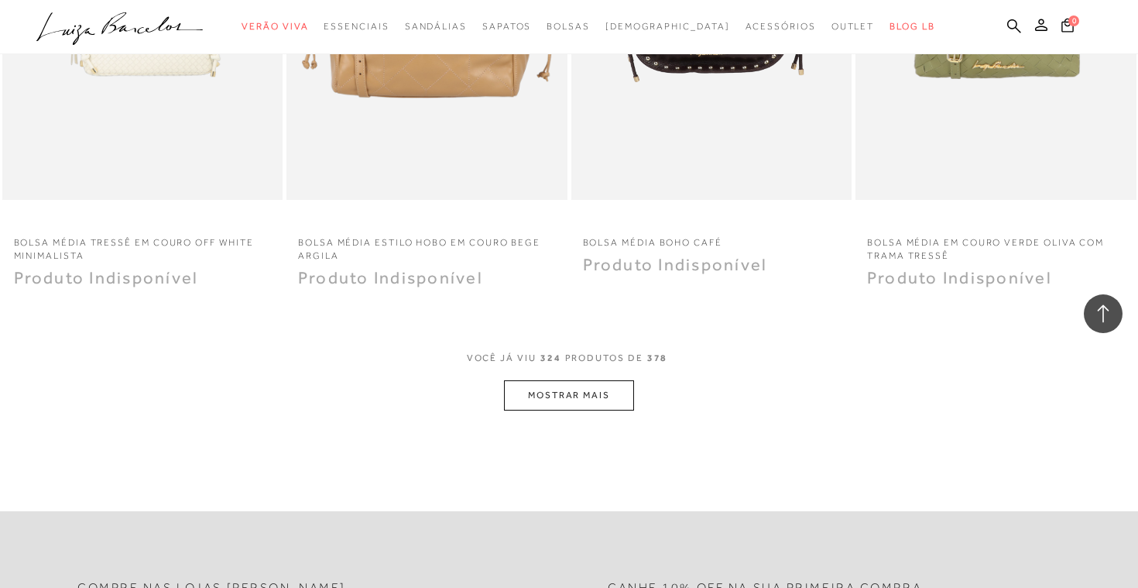
click at [547, 410] on button "MOSTRAR MAIS" at bounding box center [569, 395] width 130 height 30
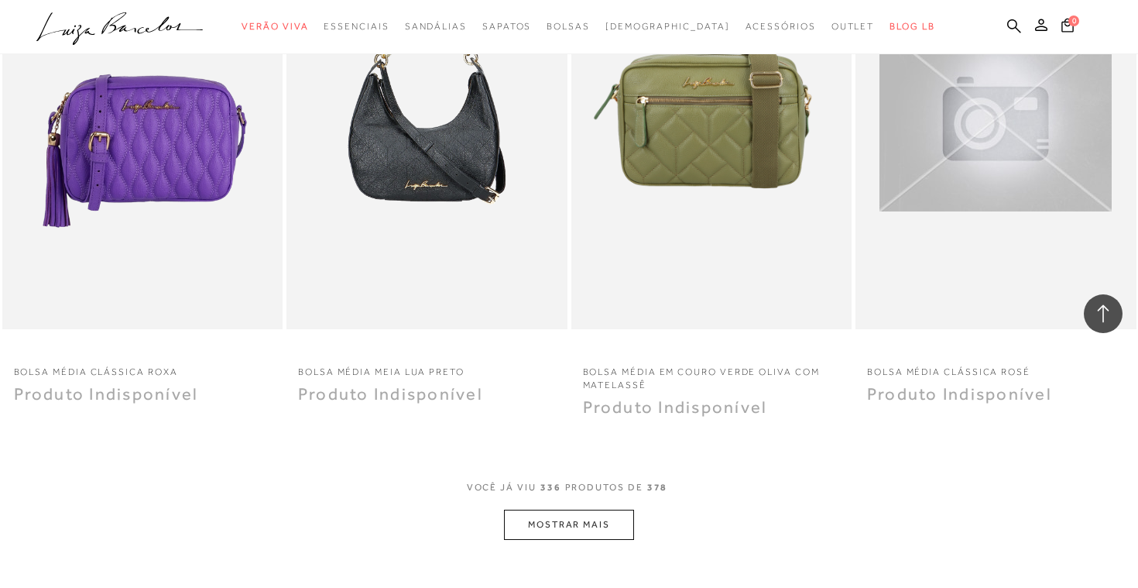
scroll to position [43644, 0]
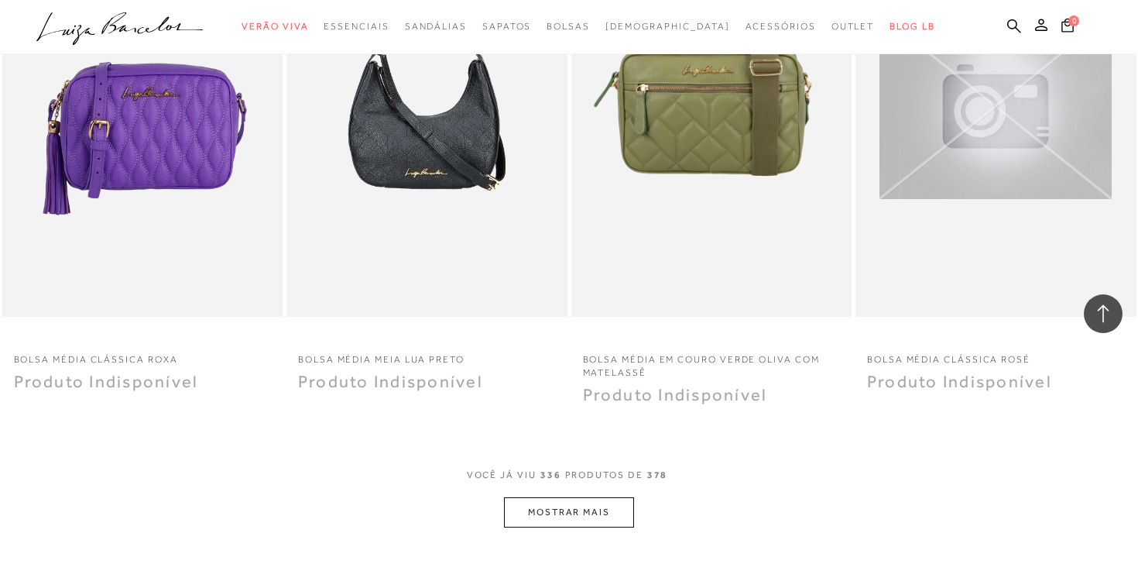
click at [611, 527] on button "MOSTRAR MAIS" at bounding box center [569, 512] width 130 height 30
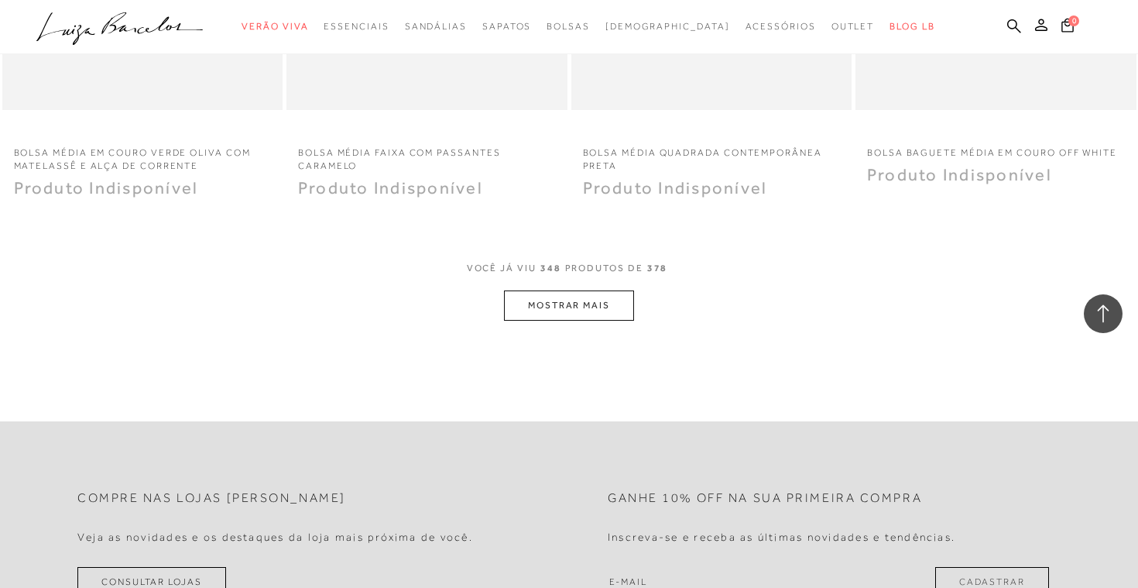
scroll to position [45440, 0]
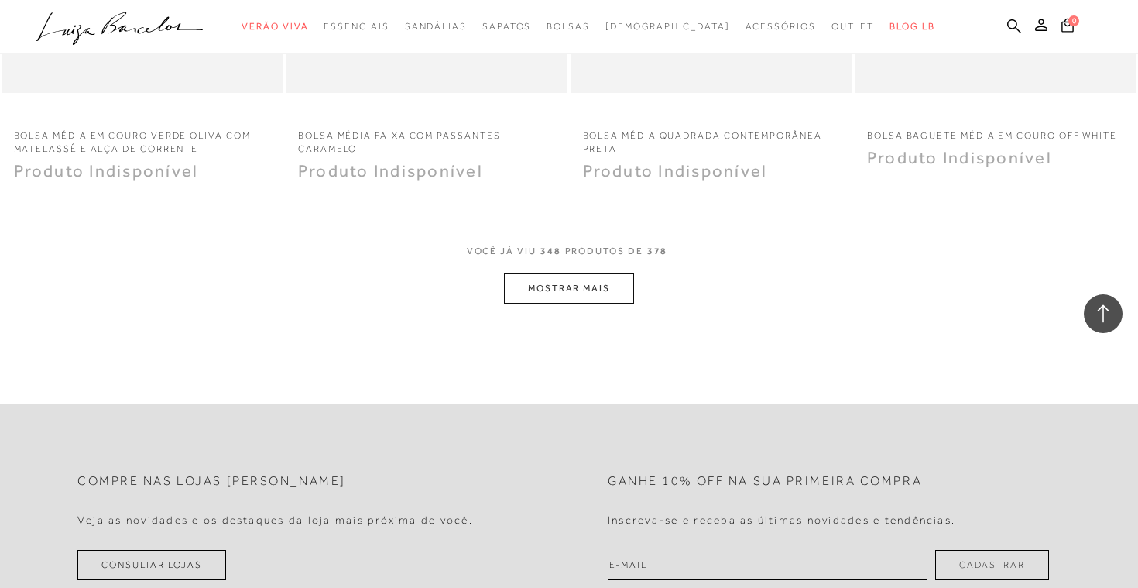
click at [580, 304] on button "MOSTRAR MAIS" at bounding box center [569, 288] width 130 height 30
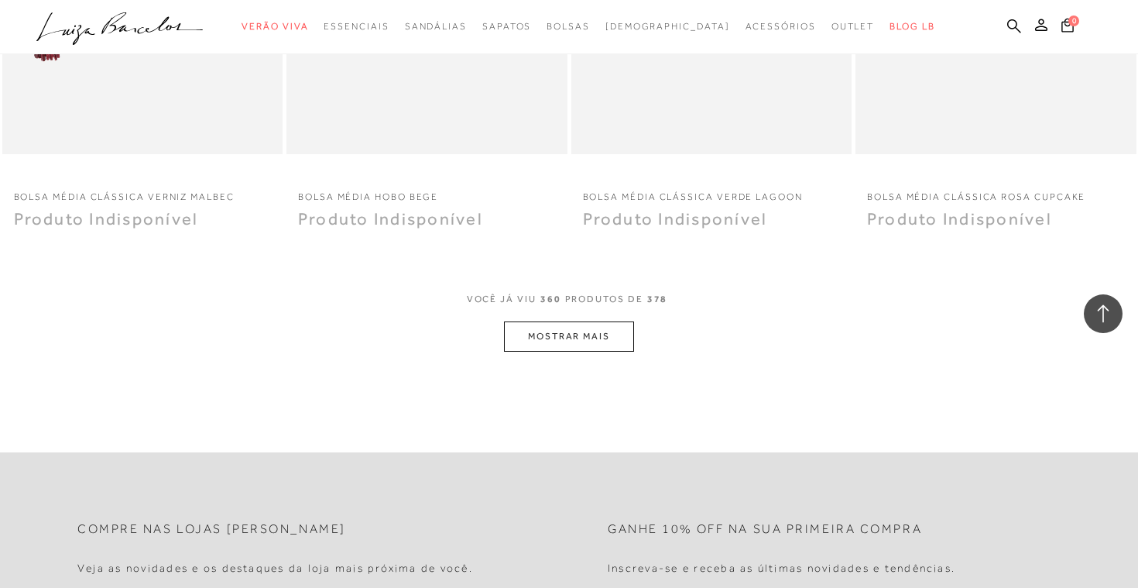
scroll to position [46958, 0]
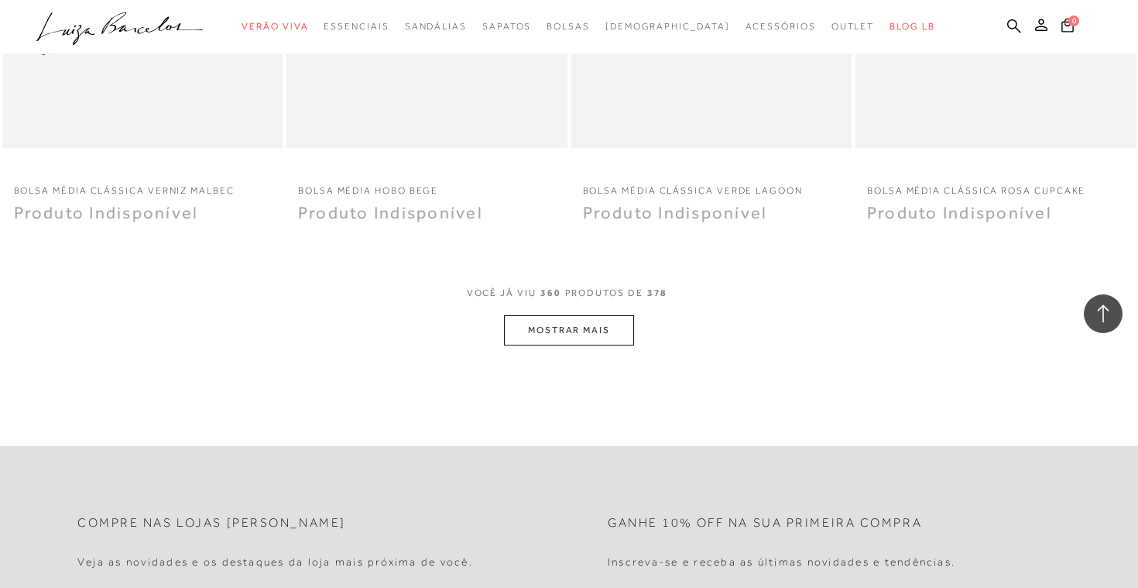
click at [594, 315] on div "VOCê JÁ VIU 360 PRODUTOS DE 378" at bounding box center [569, 301] width 205 height 29
click at [604, 345] on button "MOSTRAR MAIS" at bounding box center [569, 330] width 130 height 30
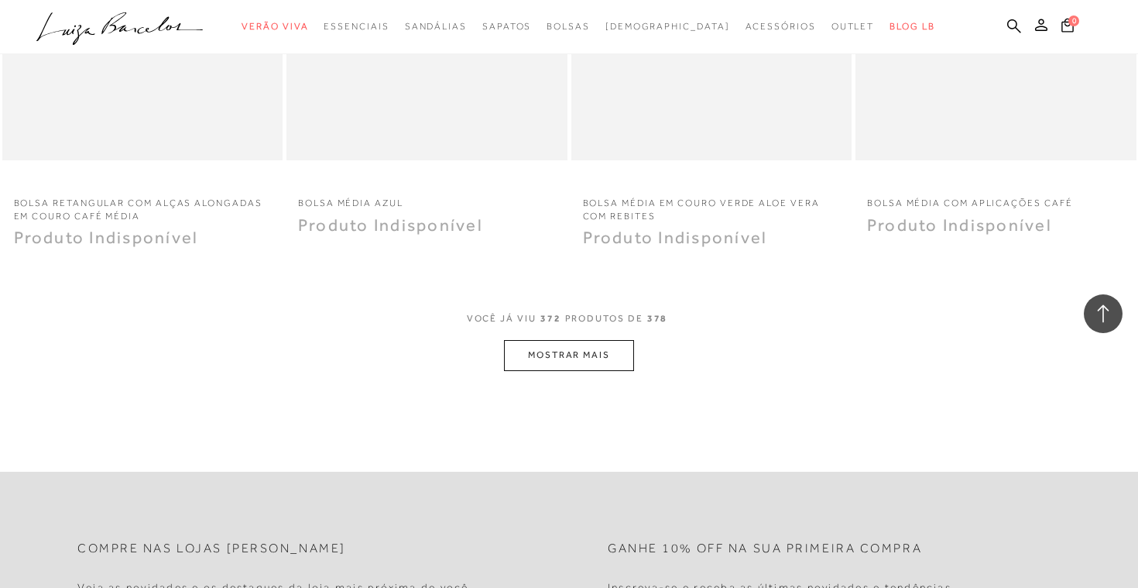
scroll to position [48507, 0]
click at [601, 369] on button "MOSTRAR MAIS" at bounding box center [569, 353] width 130 height 30
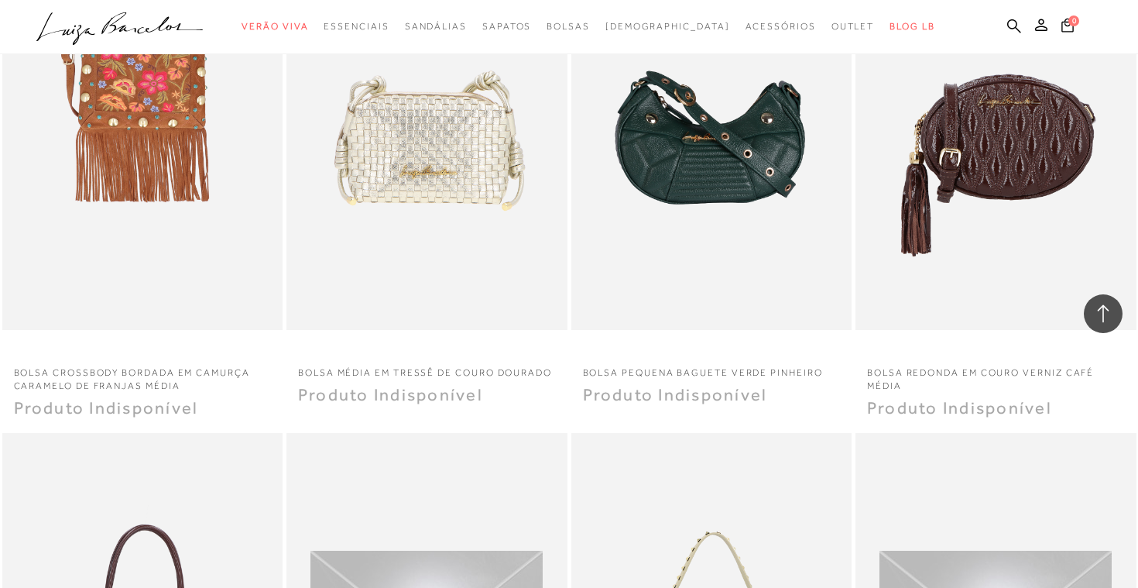
scroll to position [47795, 0]
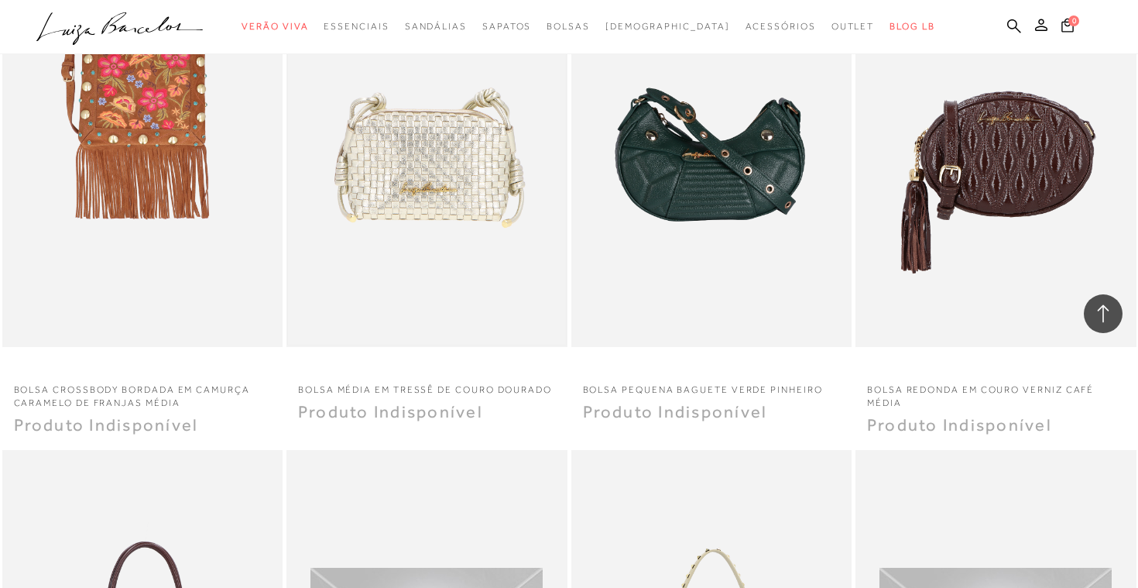
click at [395, 183] on img at bounding box center [427, 136] width 278 height 417
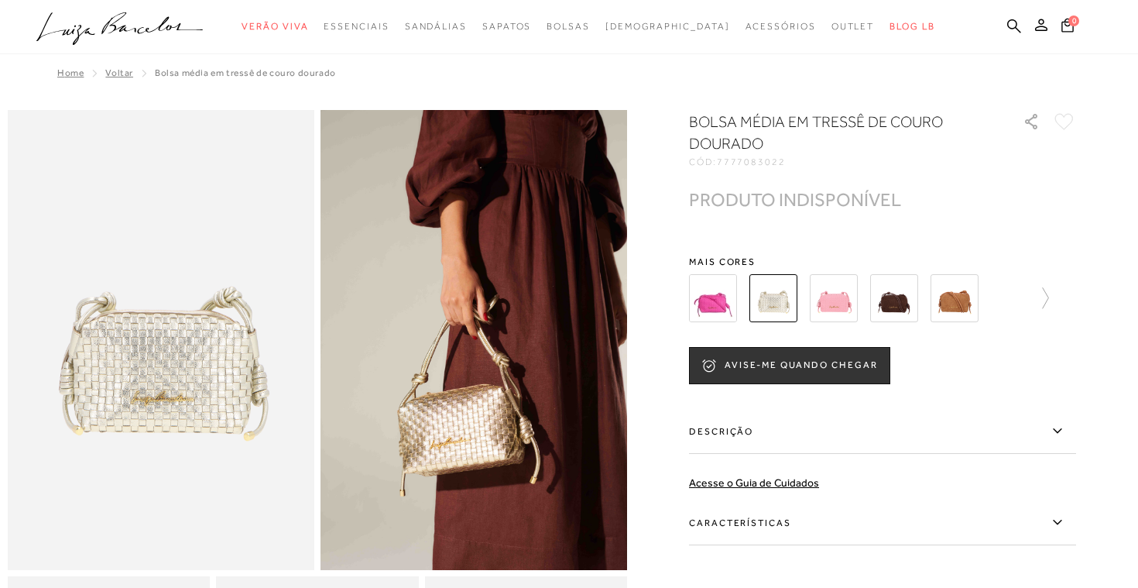
click at [894, 307] on img at bounding box center [894, 298] width 48 height 48
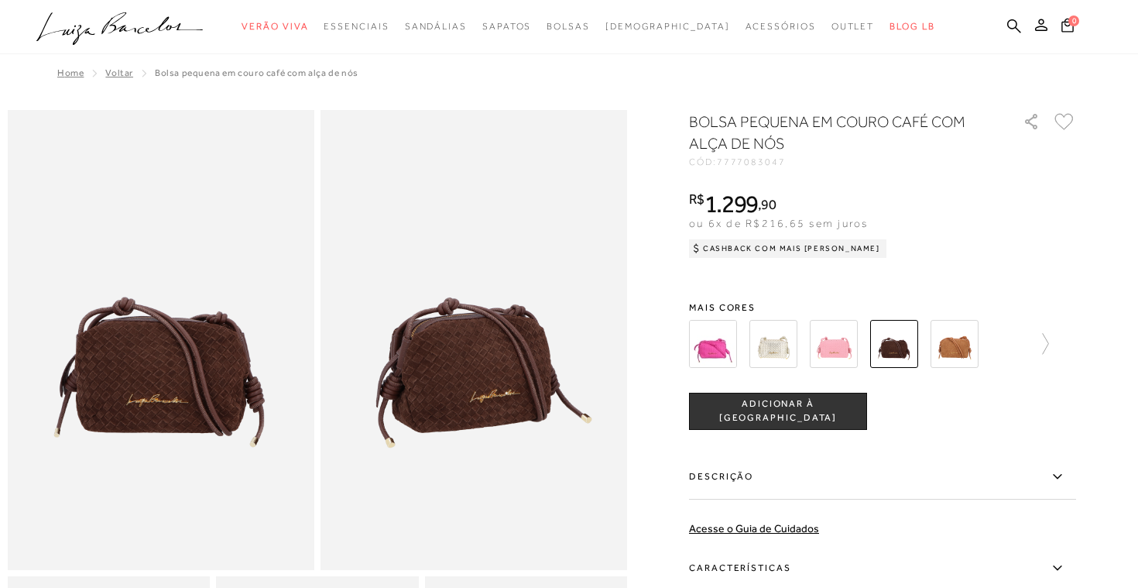
click at [965, 341] on img at bounding box center [955, 344] width 48 height 48
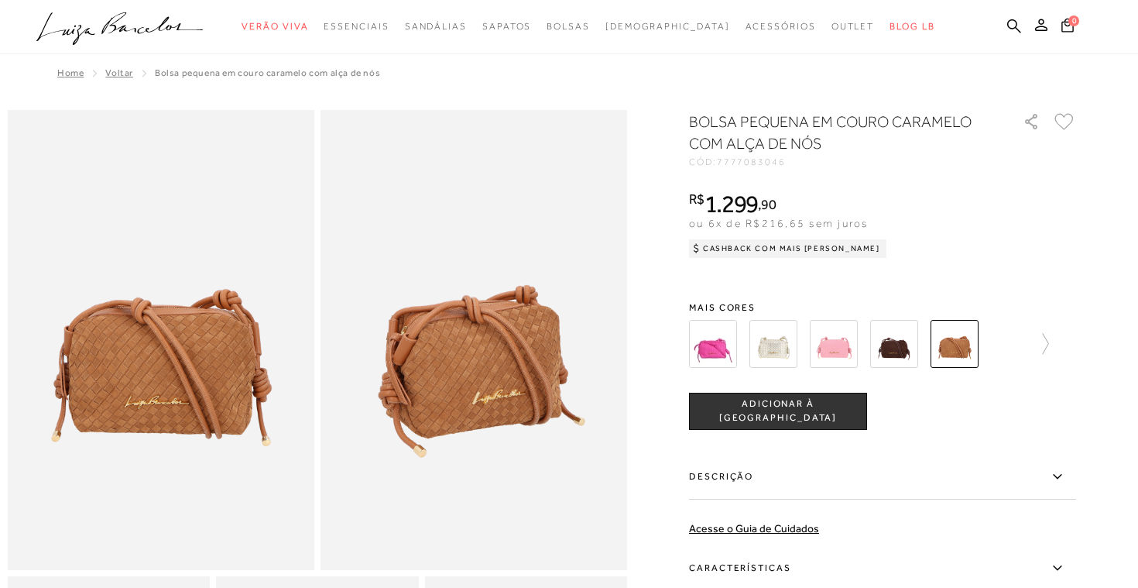
click at [708, 341] on img at bounding box center [713, 344] width 48 height 48
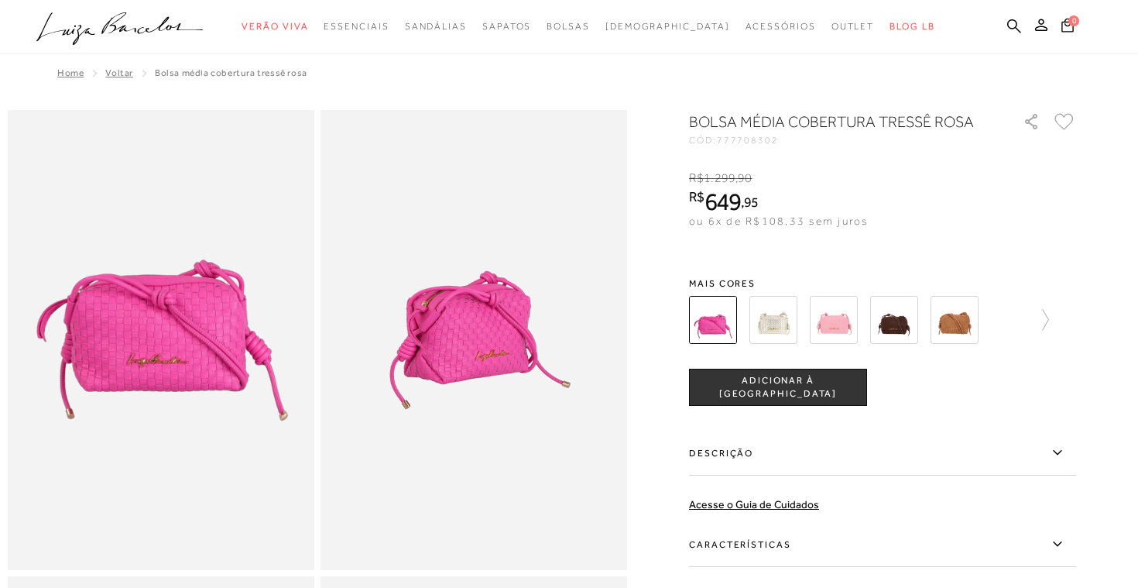
click at [777, 324] on img at bounding box center [774, 320] width 48 height 48
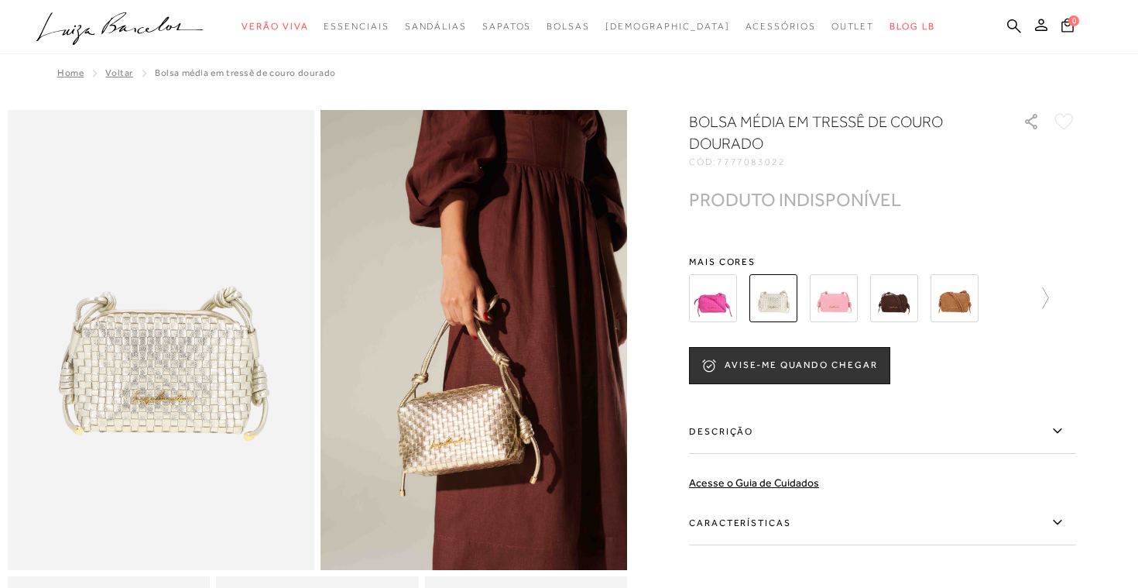
click at [830, 307] on img at bounding box center [834, 298] width 48 height 48
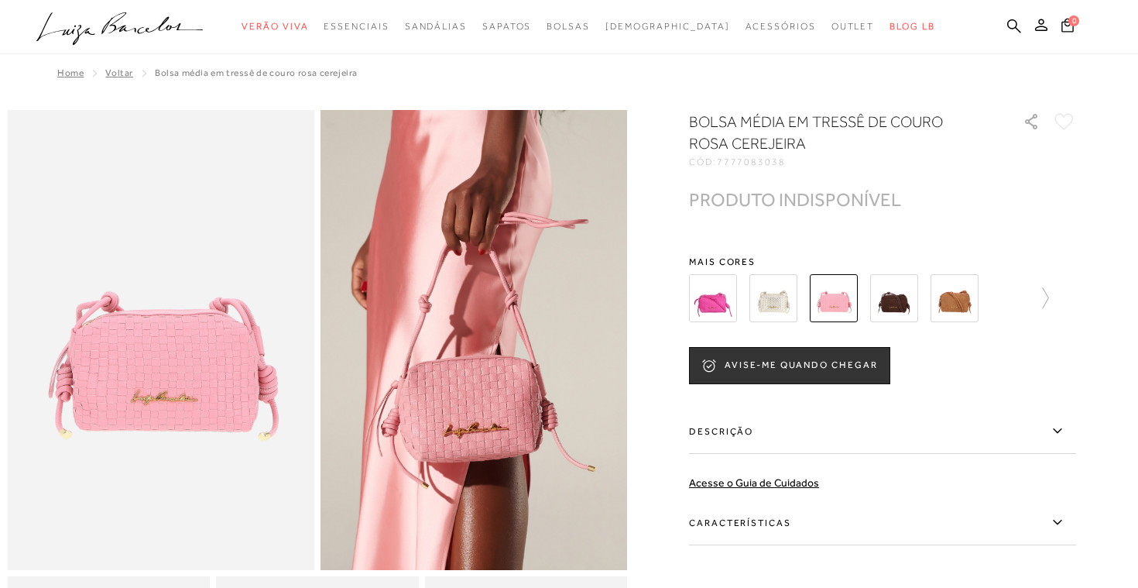
click at [886, 304] on img at bounding box center [894, 298] width 48 height 48
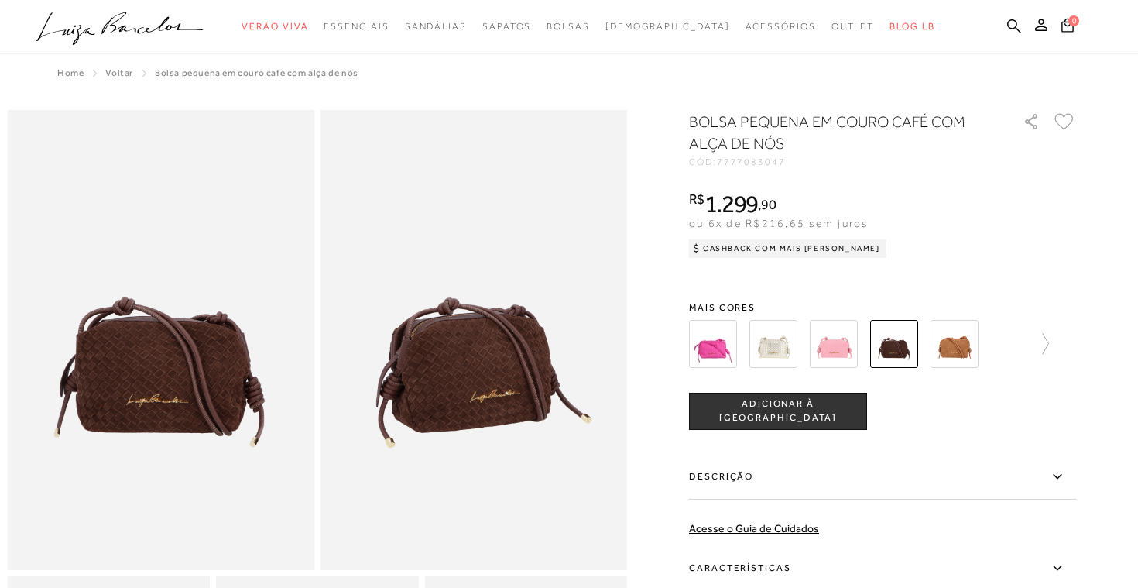
click at [642, 305] on div at bounding box center [569, 495] width 1123 height 770
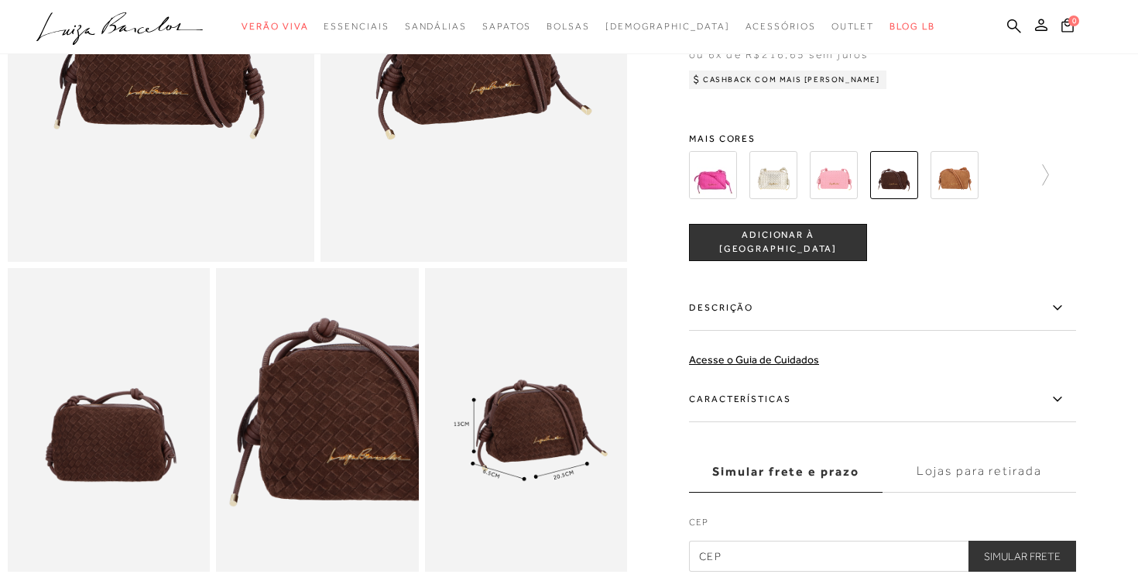
scroll to position [279, 0]
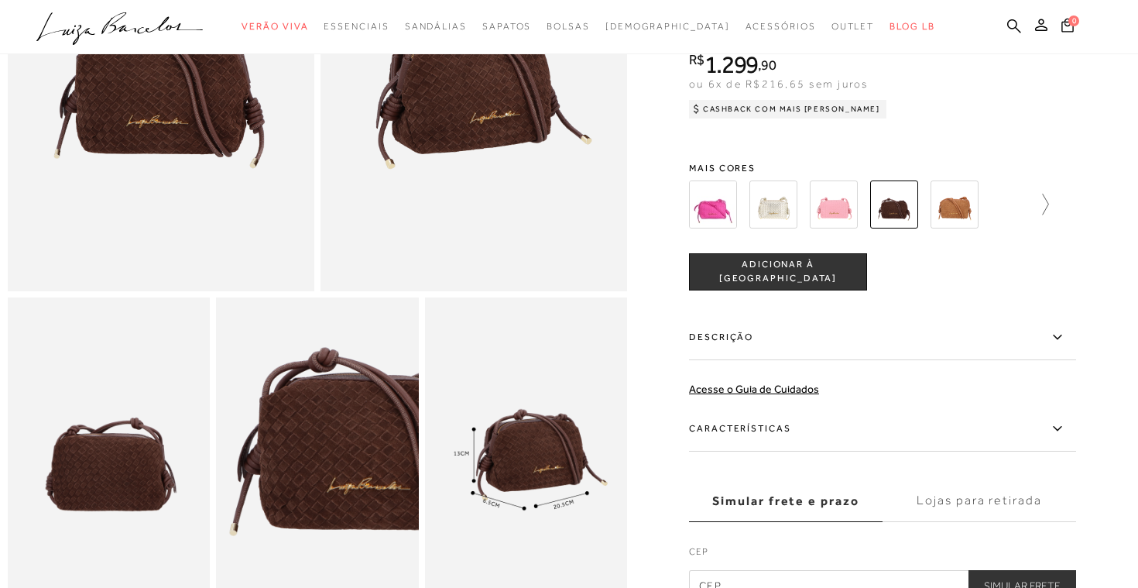
click at [1040, 206] on icon at bounding box center [1039, 205] width 22 height 22
click at [746, 212] on img at bounding box center [740, 204] width 48 height 48
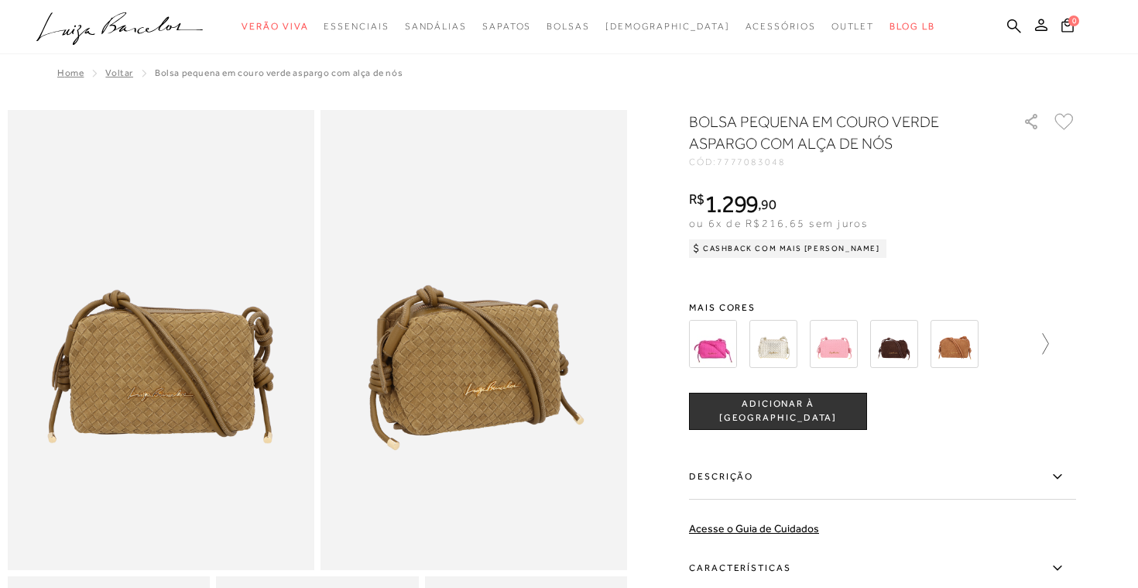
click at [1038, 343] on icon at bounding box center [1039, 344] width 22 height 22
click at [695, 344] on icon at bounding box center [700, 344] width 22 height 22
click at [884, 339] on img at bounding box center [894, 344] width 48 height 48
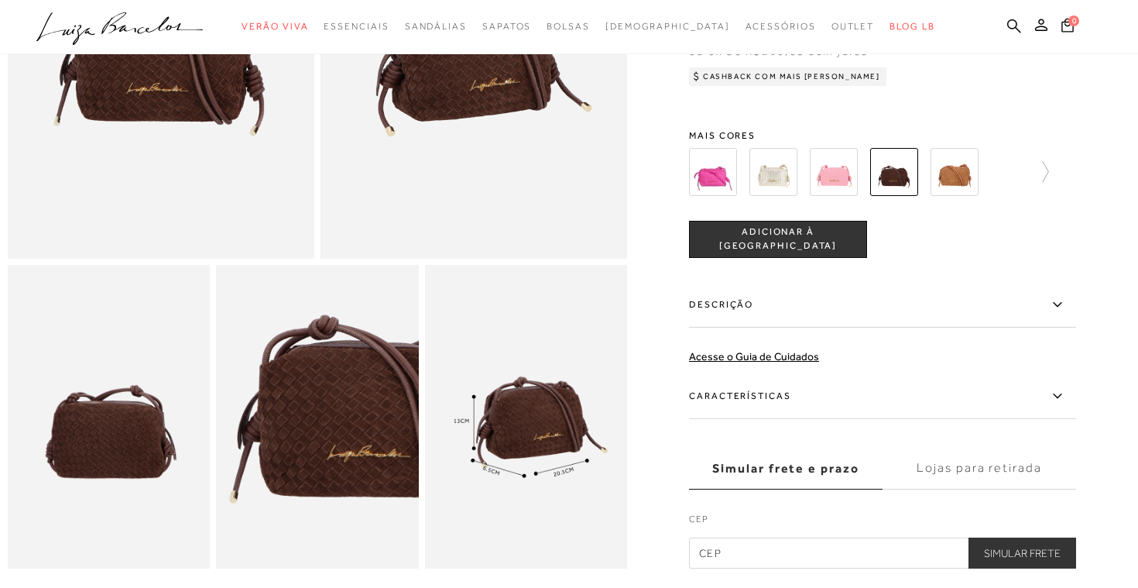
scroll to position [310, 0]
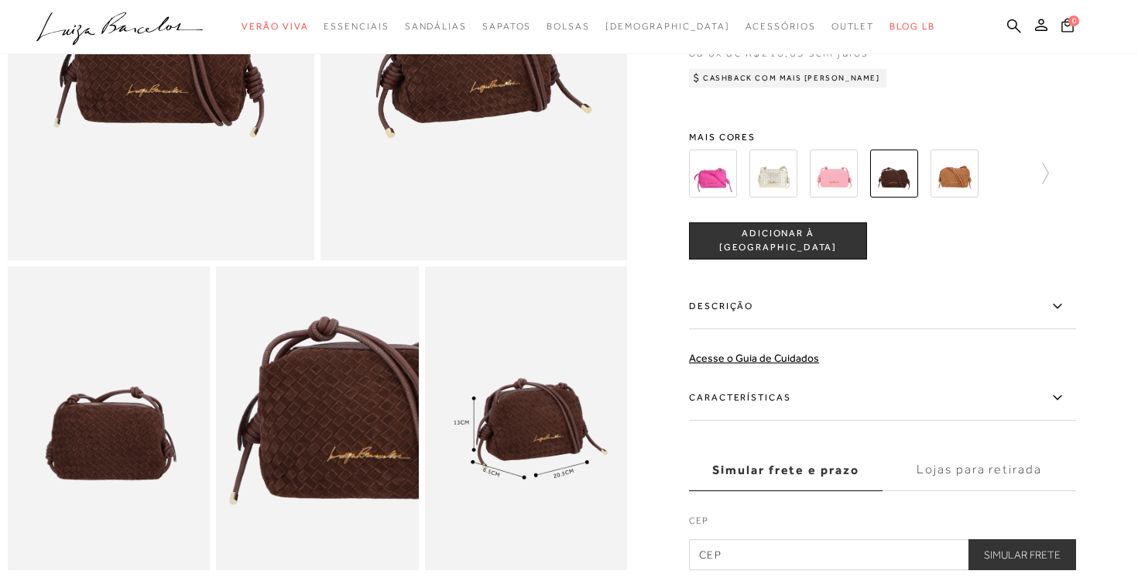
click at [712, 166] on img at bounding box center [713, 173] width 48 height 48
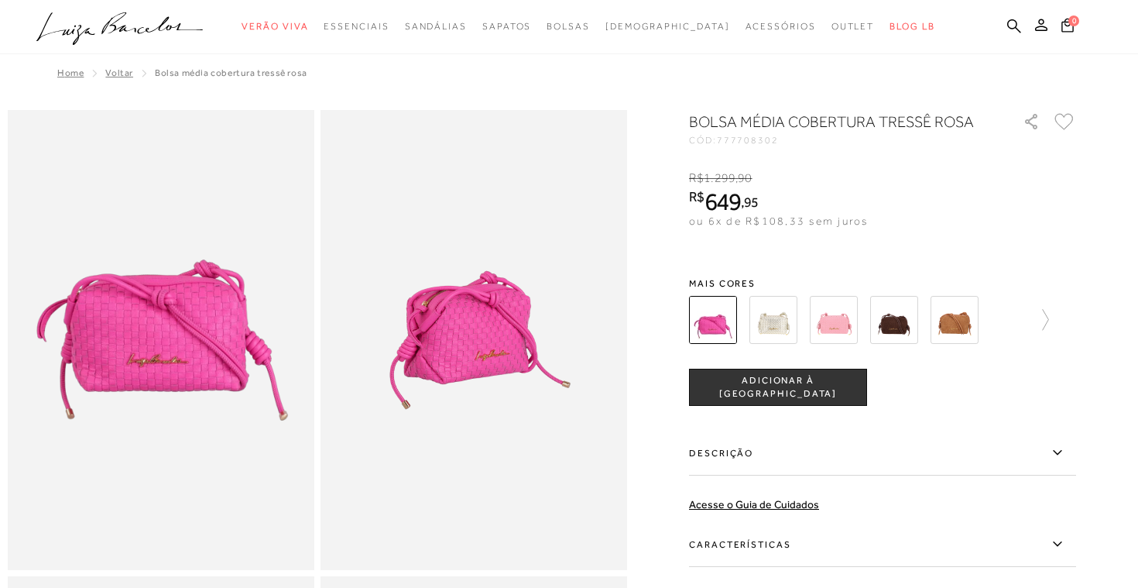
click at [668, 219] on div at bounding box center [569, 573] width 1123 height 926
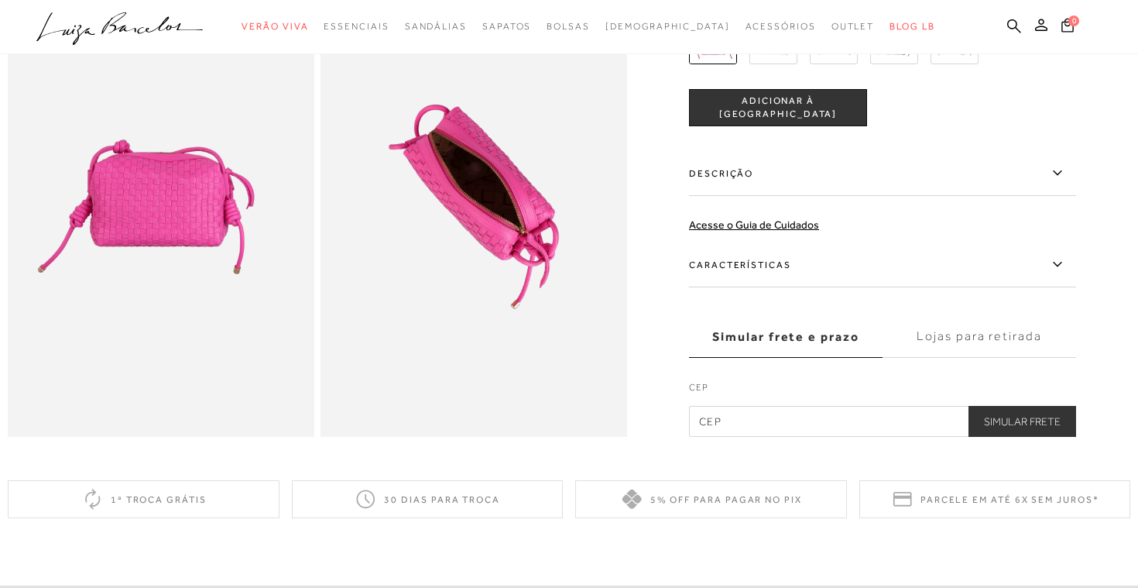
scroll to position [558, 0]
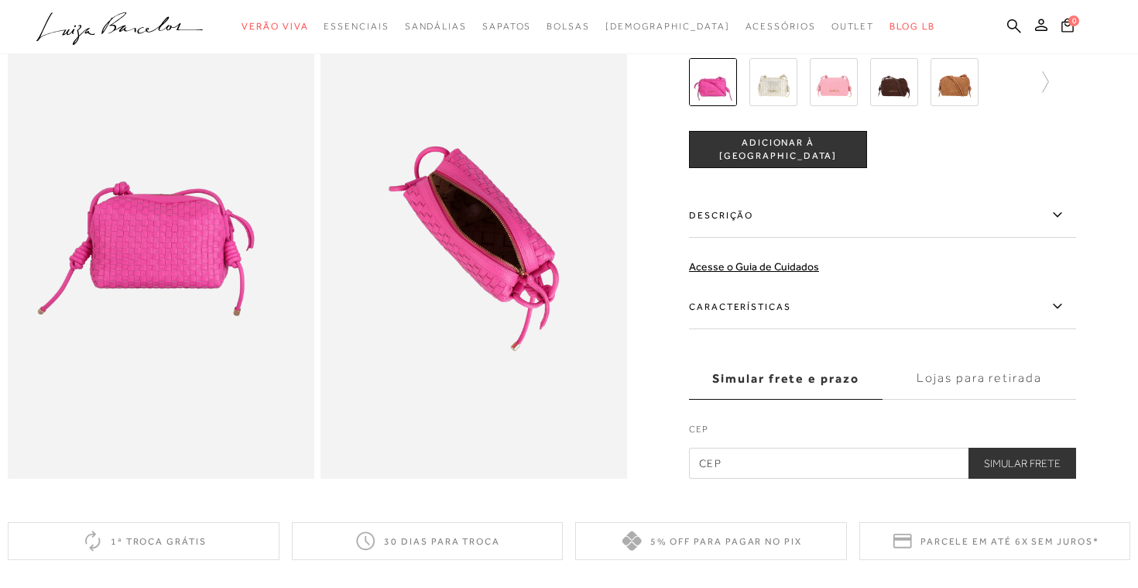
click at [1058, 304] on icon at bounding box center [1058, 306] width 19 height 19
click at [0, 0] on input "Características" at bounding box center [0, 0] width 0 height 0
